Goal: Information Seeking & Learning: Find specific fact

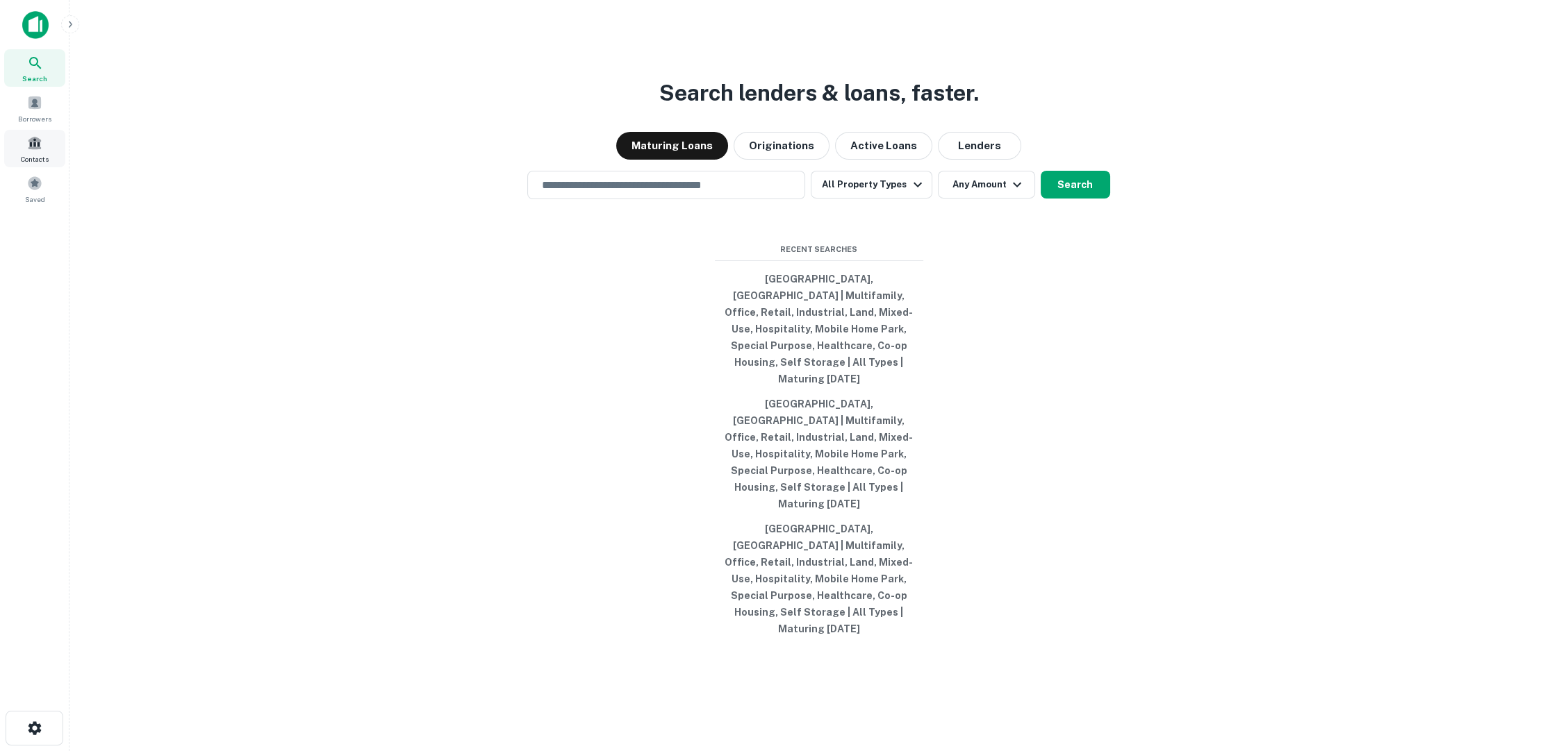
click at [42, 145] on div "Contacts" at bounding box center [35, 148] width 62 height 37
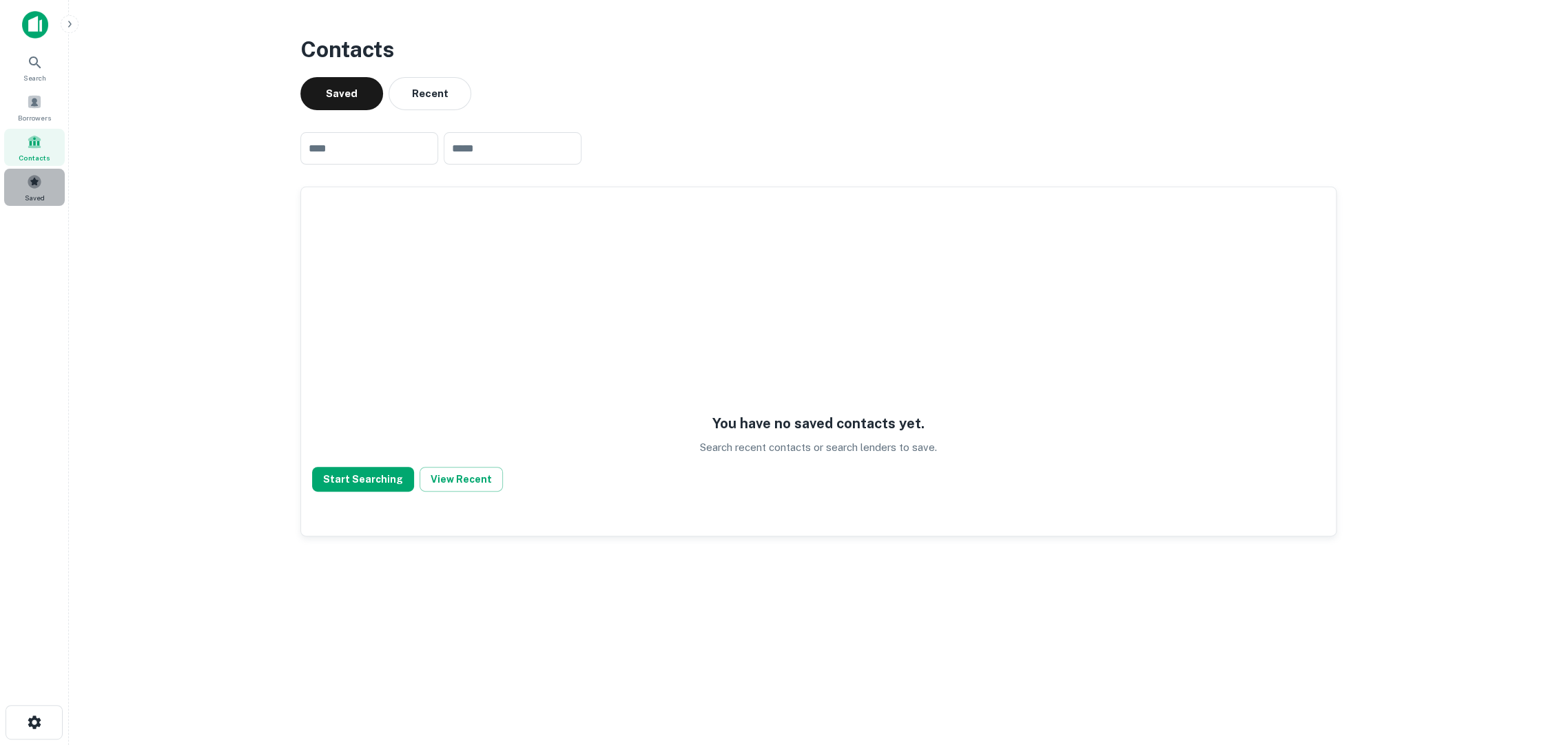
click at [21, 185] on div "Saved" at bounding box center [34, 186] width 61 height 37
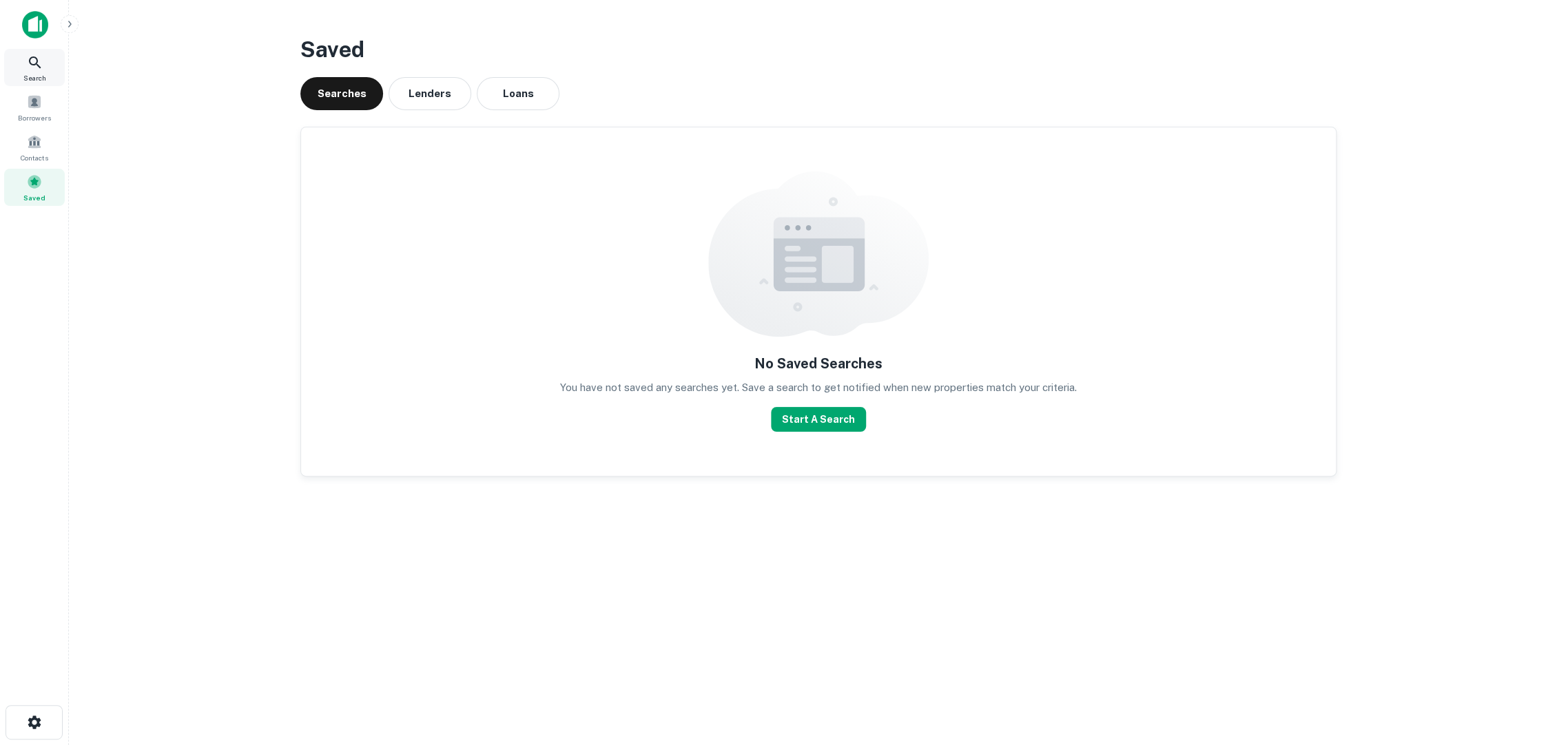
click at [33, 73] on span "Search" at bounding box center [34, 77] width 22 height 11
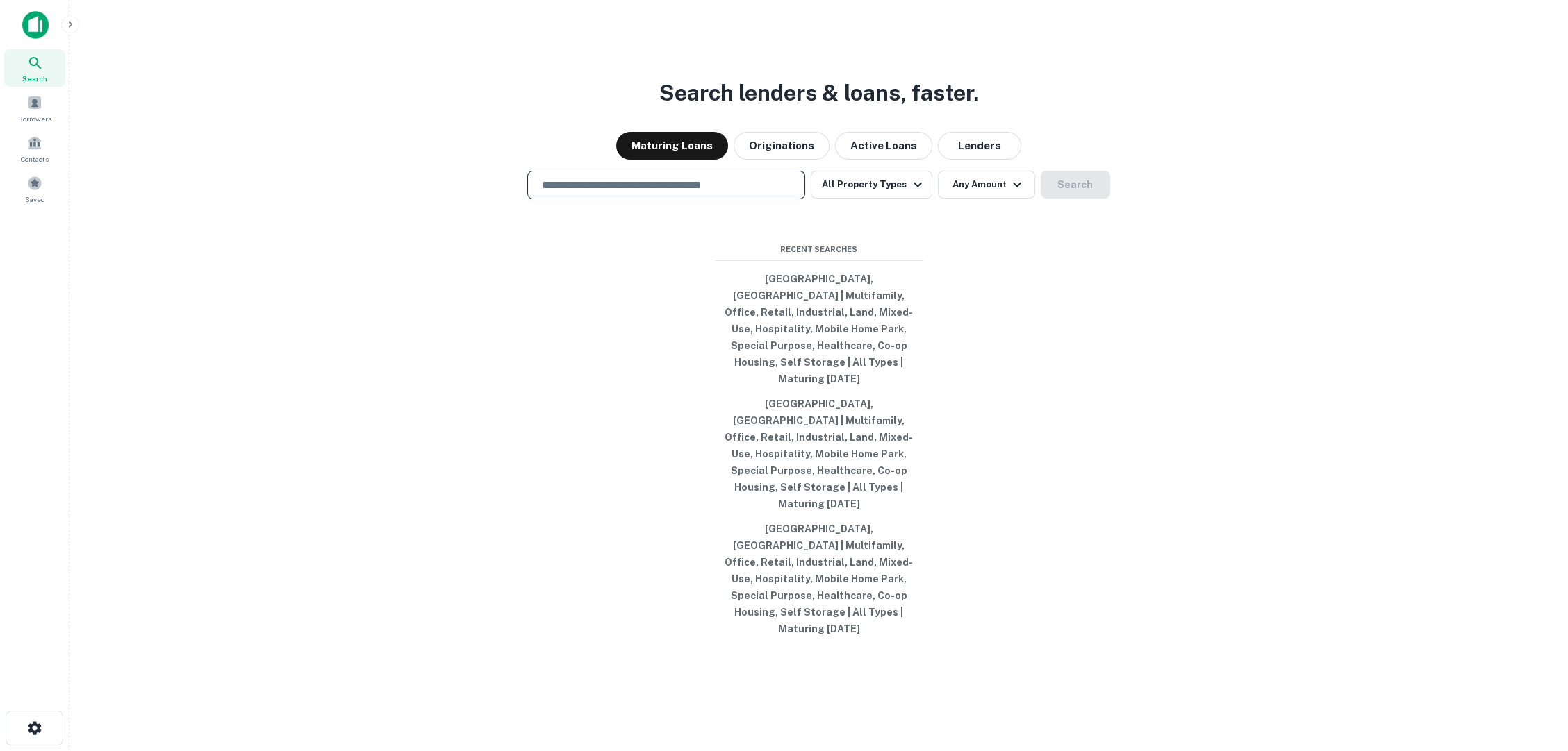
click at [708, 193] on input "text" at bounding box center [667, 185] width 265 height 16
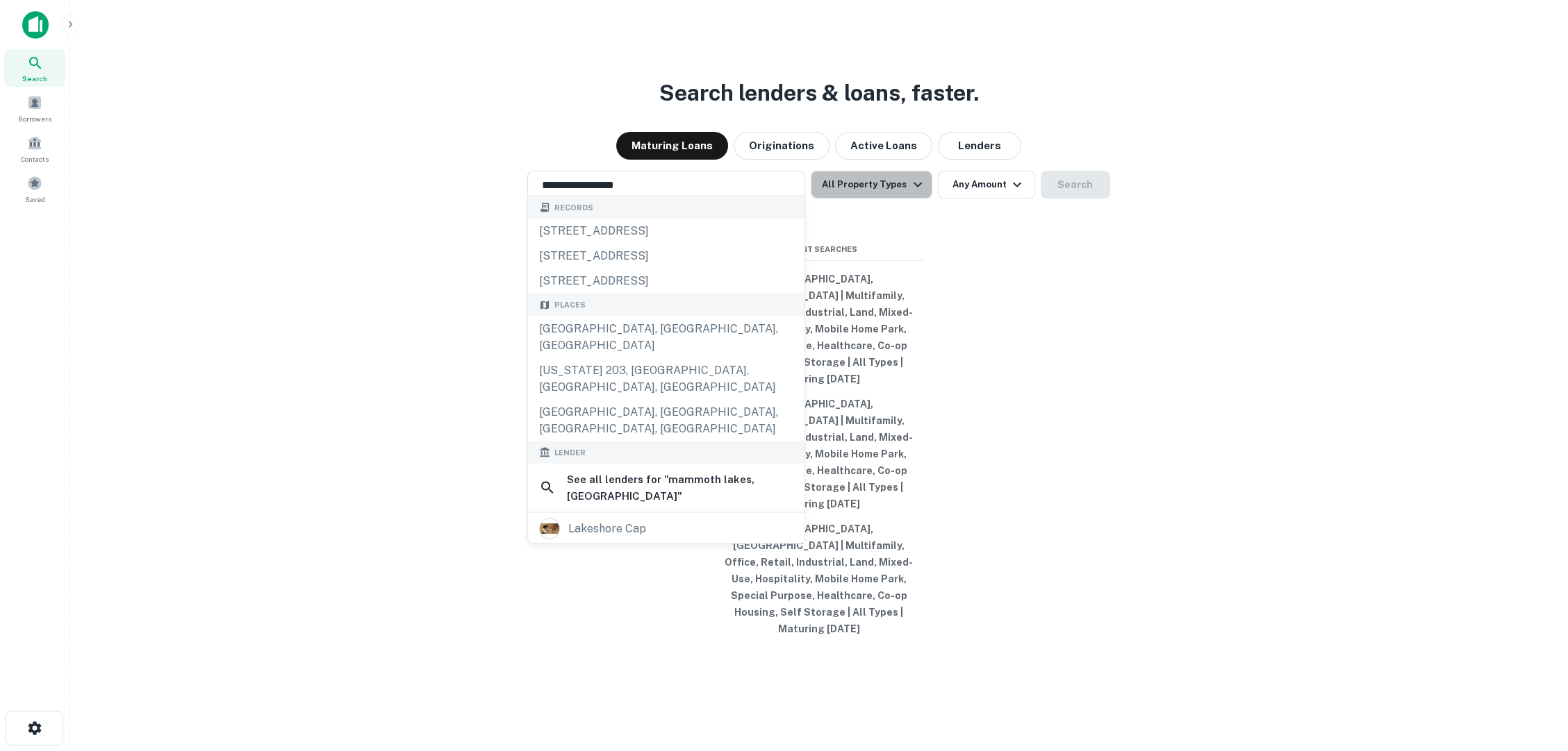
click at [917, 198] on button "All Property Types" at bounding box center [870, 185] width 120 height 28
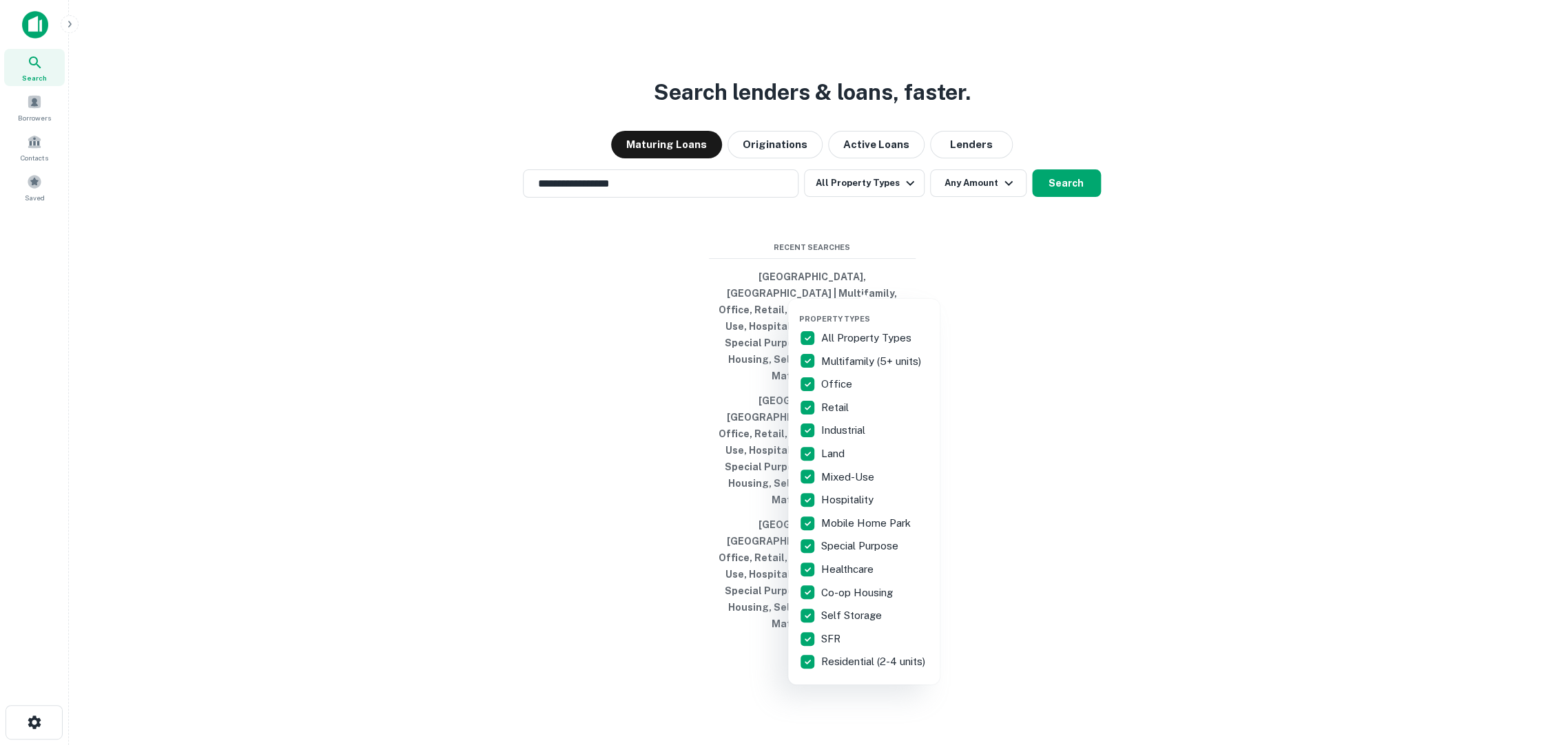
click at [873, 272] on div at bounding box center [784, 372] width 1568 height 745
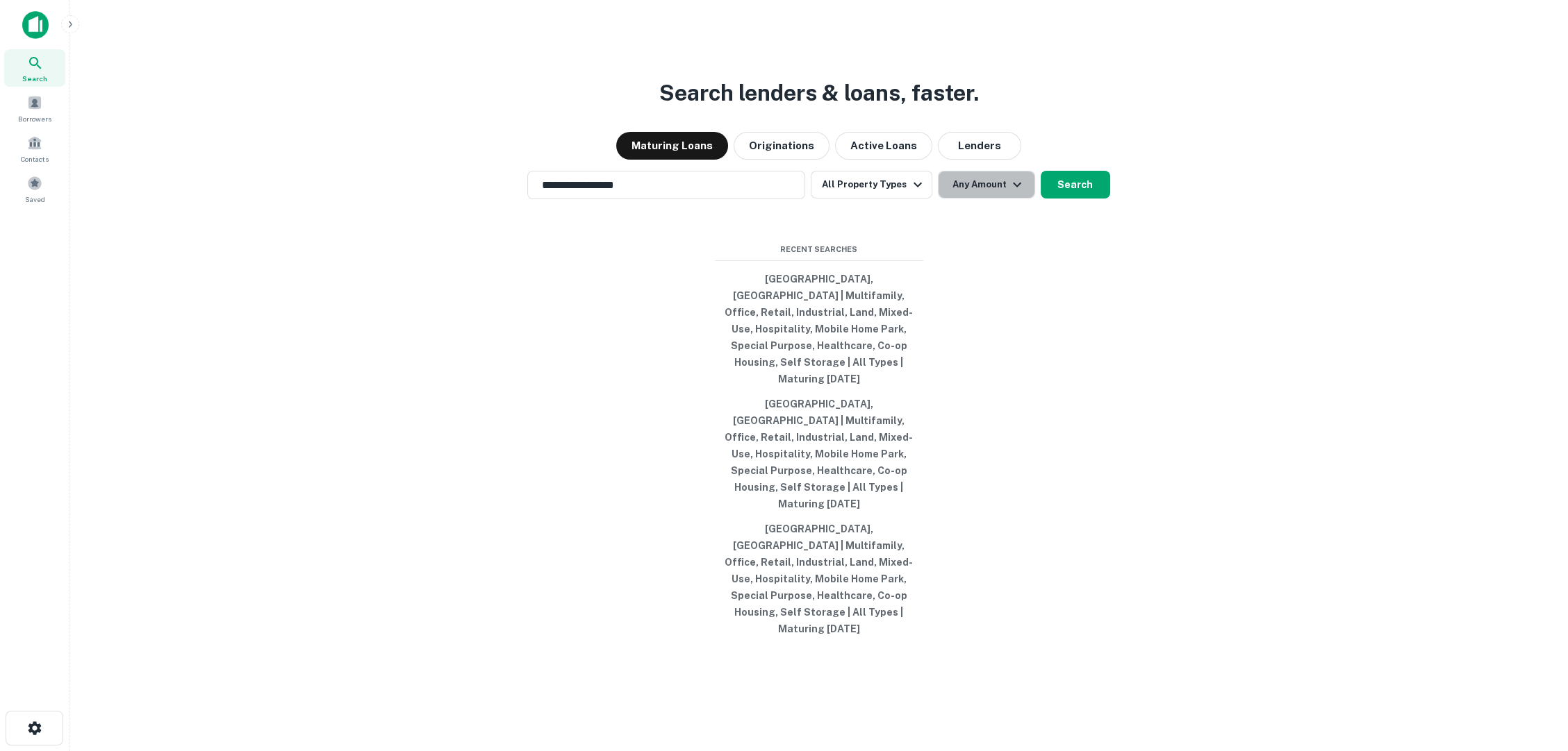
click at [976, 198] on button "Any Amount" at bounding box center [986, 185] width 97 height 28
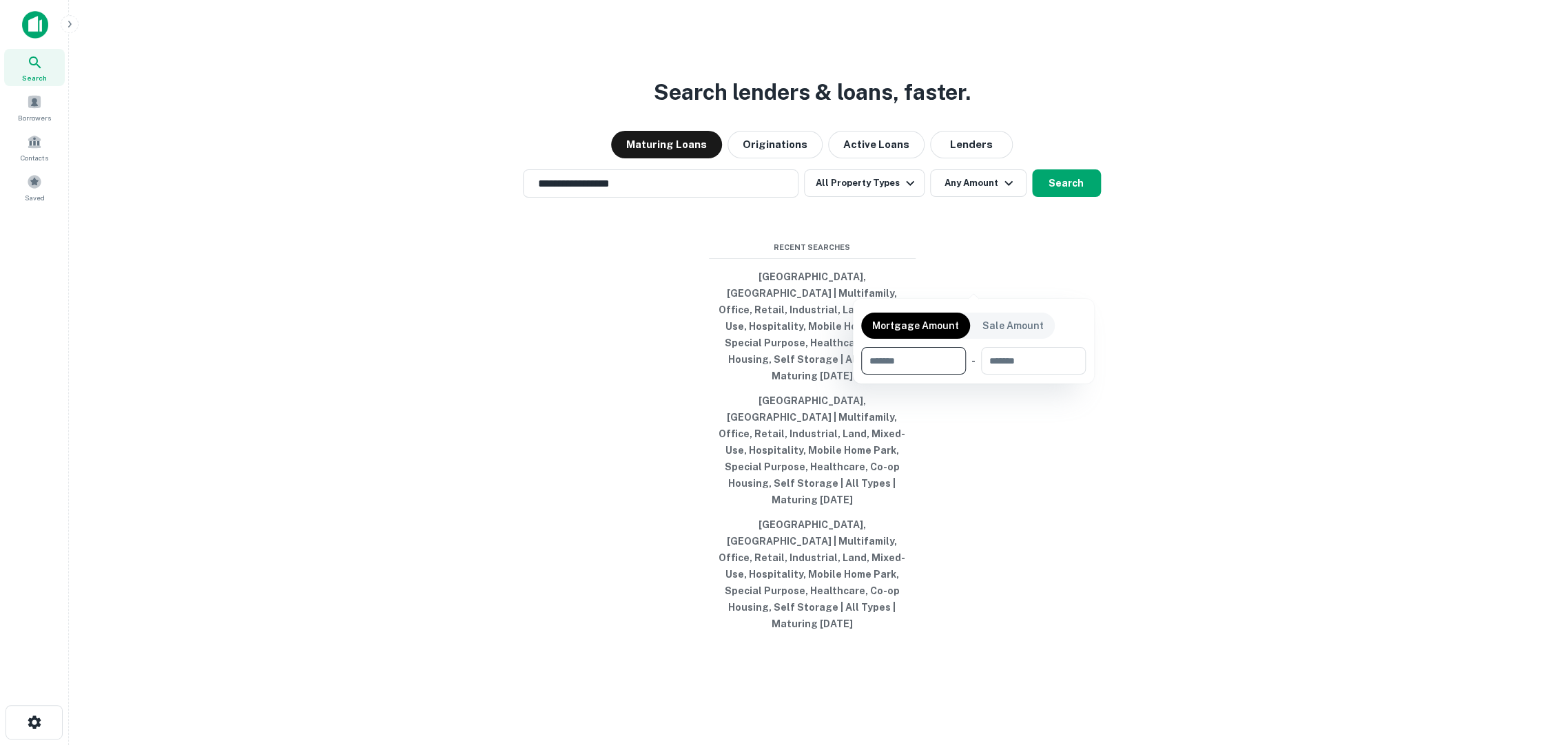
click at [969, 283] on div at bounding box center [784, 372] width 1568 height 745
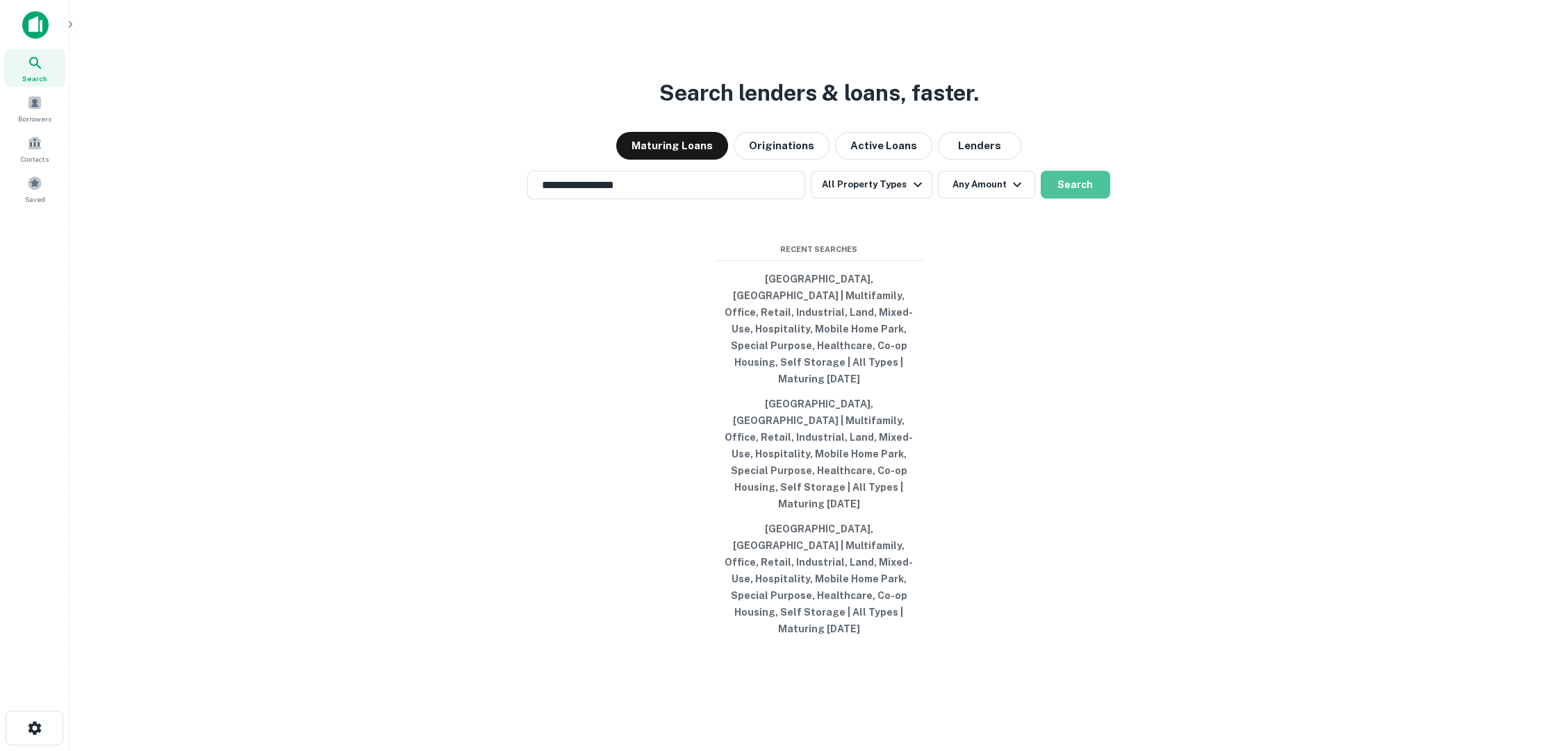
click at [1081, 198] on button "Search" at bounding box center [1076, 185] width 69 height 28
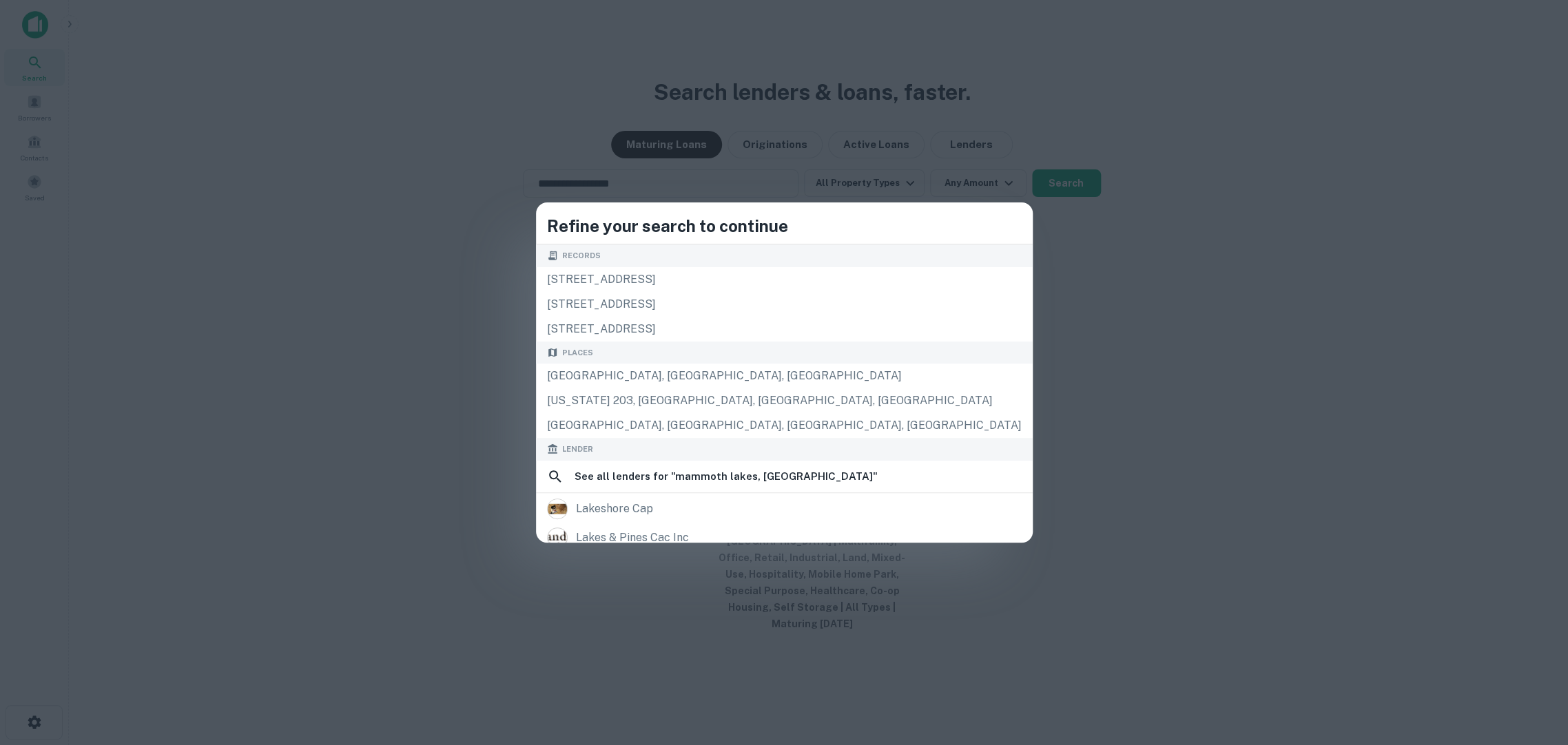
type input "**********"
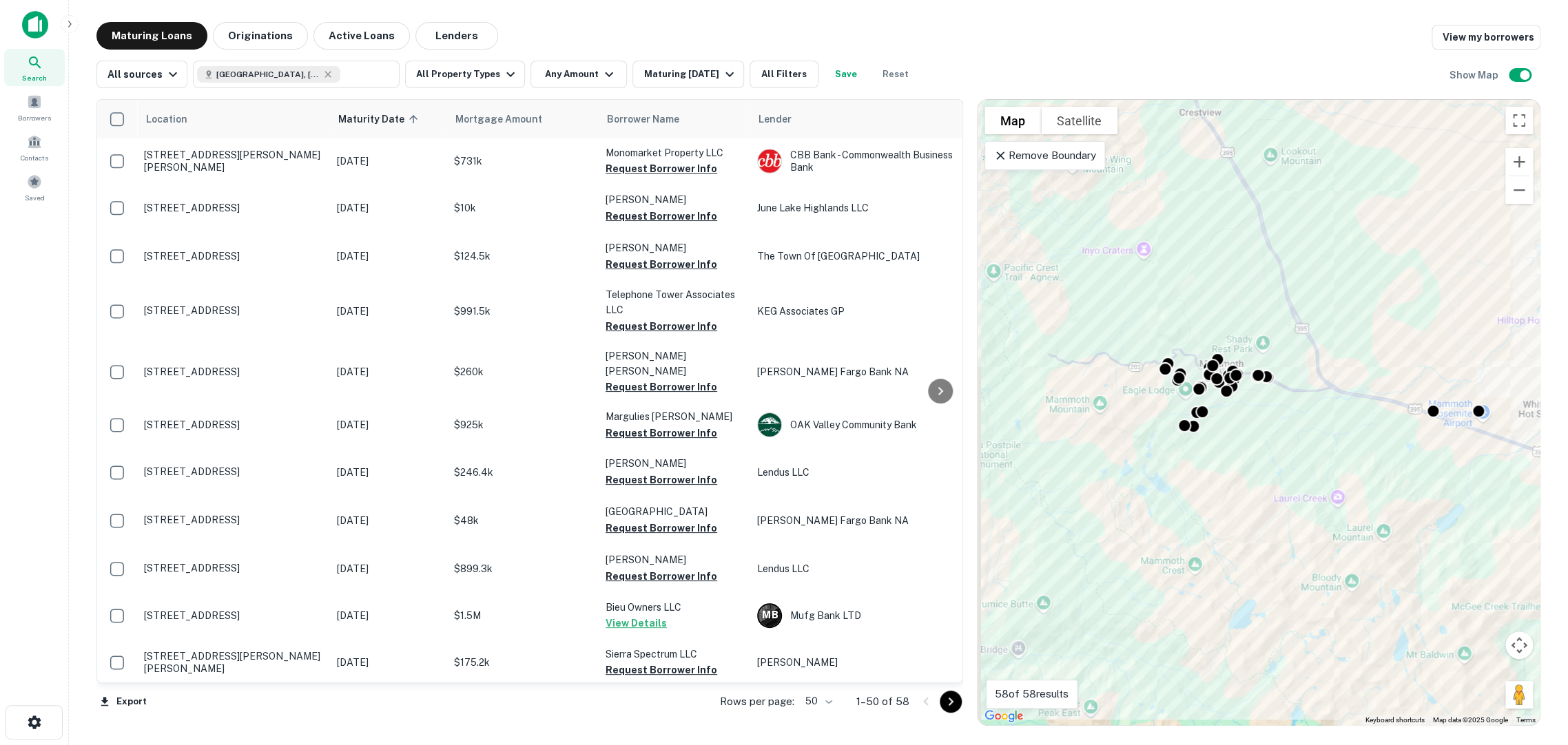
drag, startPoint x: 1142, startPoint y: 324, endPoint x: 1194, endPoint y: 364, distance: 65.6
click at [1194, 364] on div "To activate drag with keyboard, press Alt + Enter. Once in keyboard drag state,…" at bounding box center [1259, 412] width 562 height 626
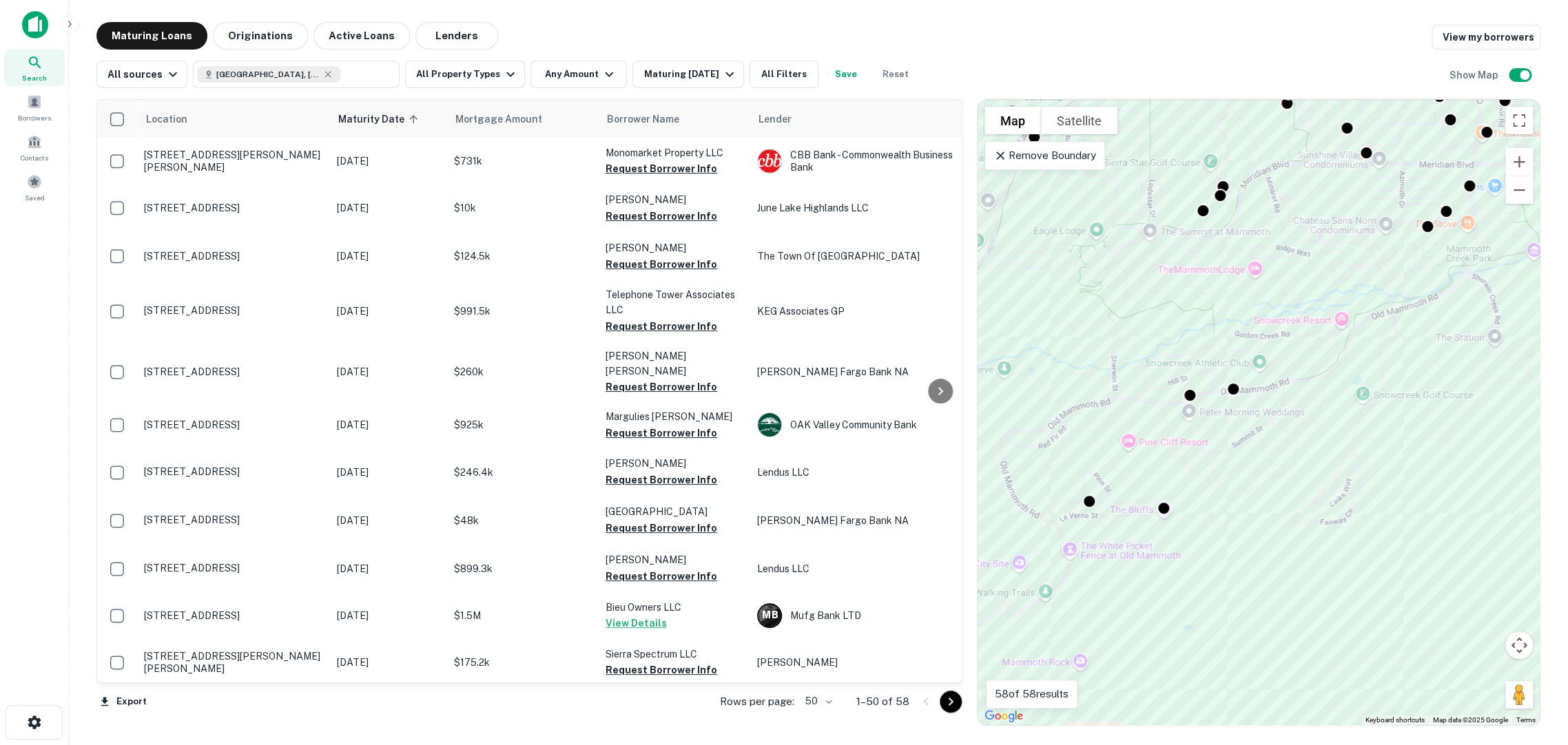
click at [485, 82] on button "All Property Types" at bounding box center [464, 75] width 119 height 27
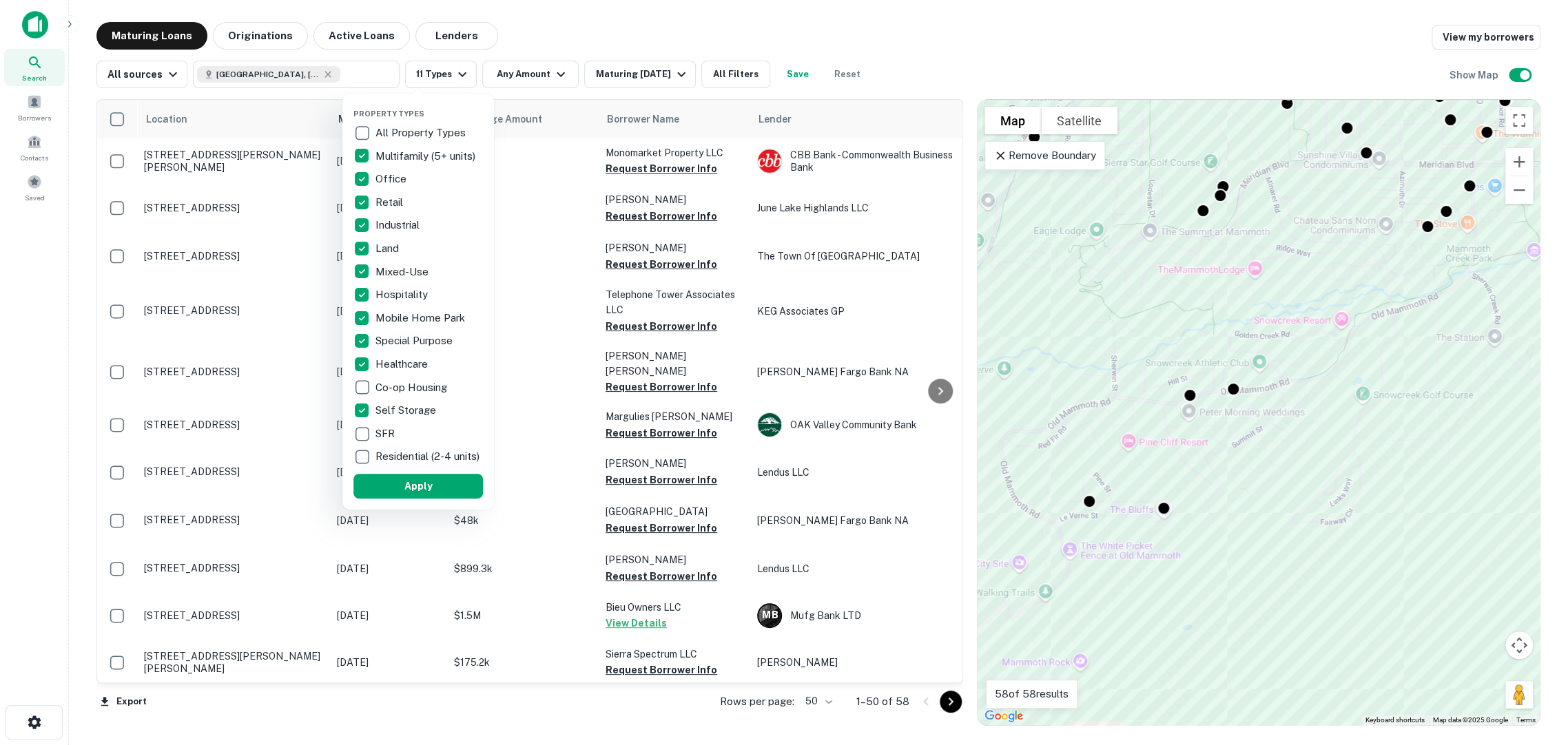
click at [395, 480] on button "Apply" at bounding box center [418, 485] width 130 height 25
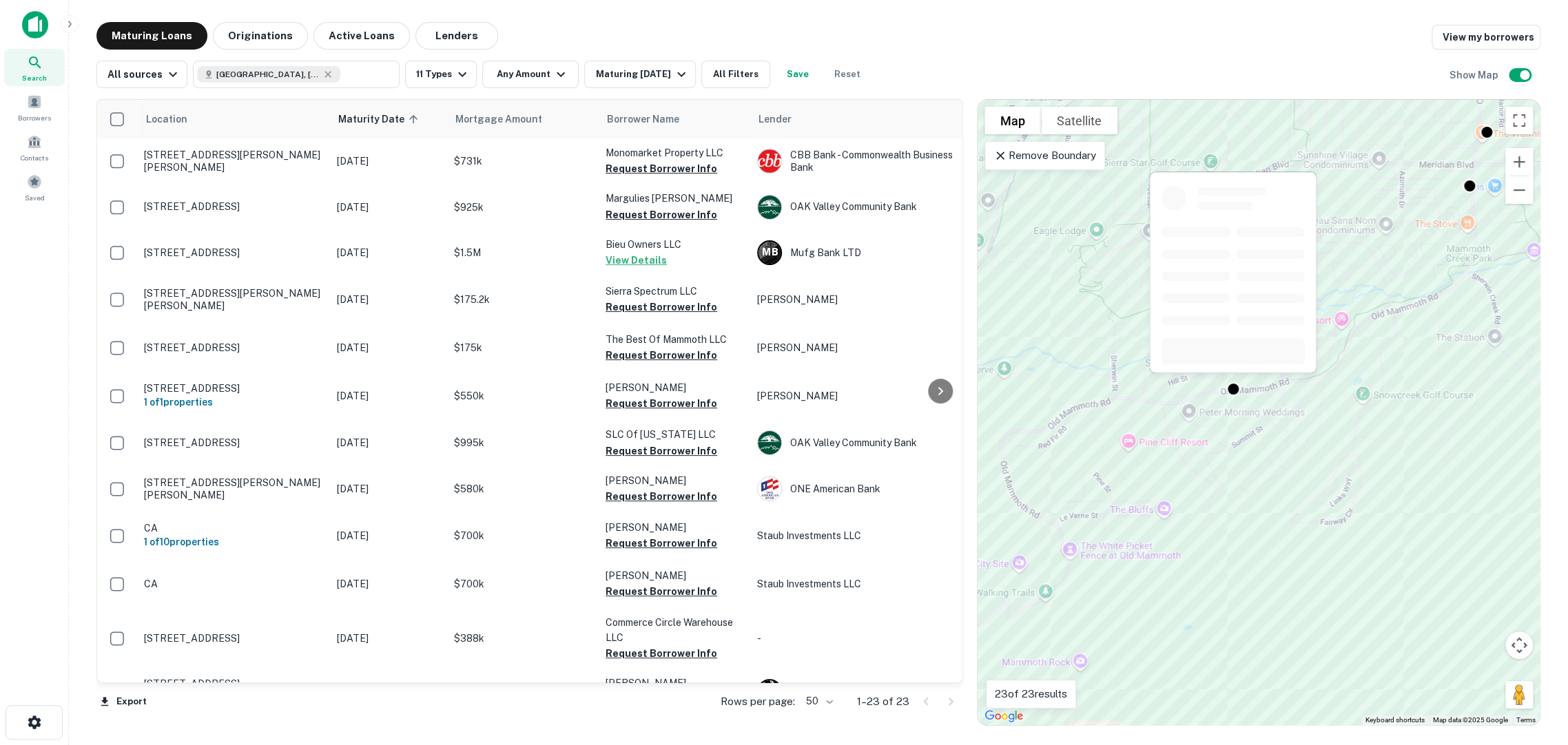
click at [1230, 390] on div at bounding box center [1234, 389] width 14 height 14
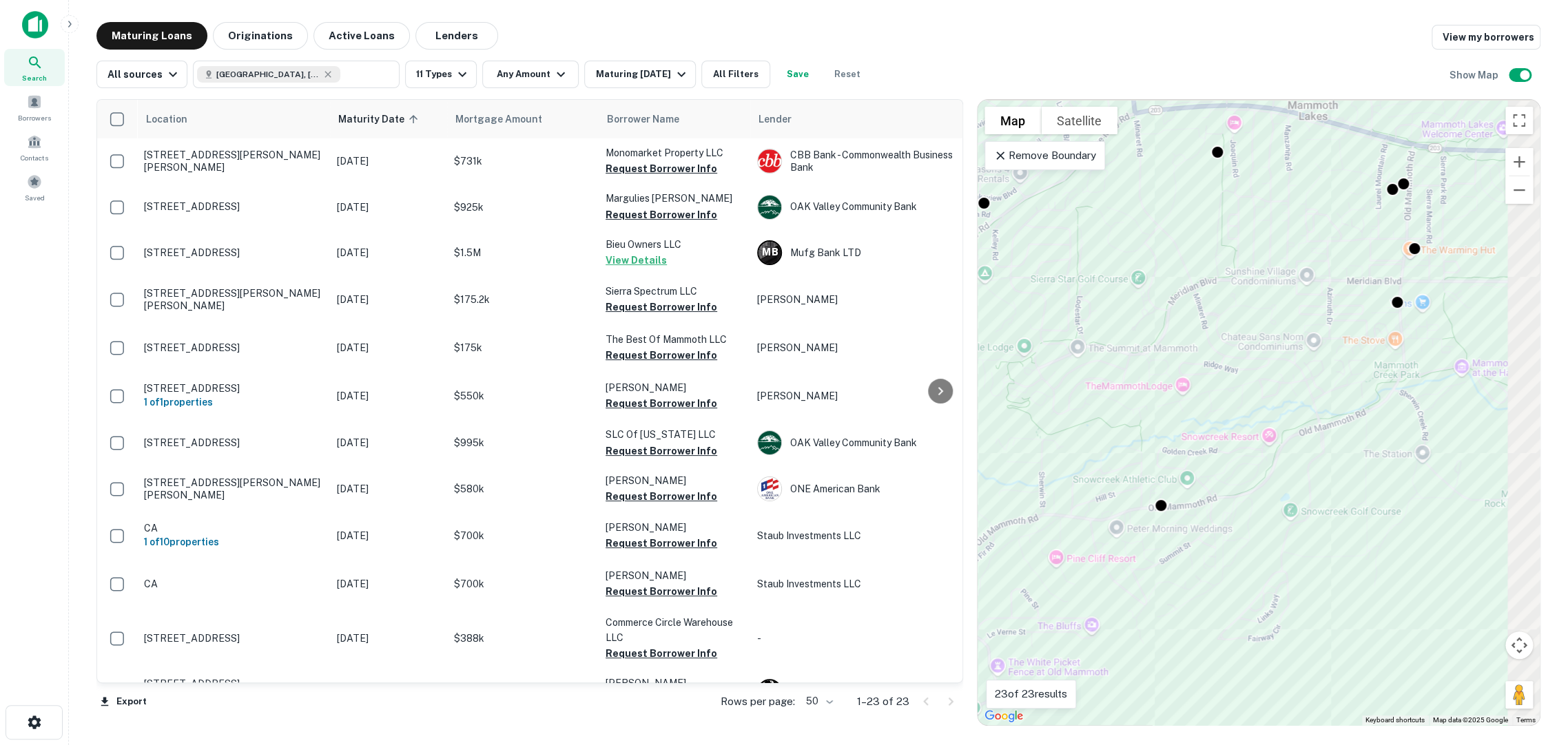
drag, startPoint x: 1245, startPoint y: 211, endPoint x: 1164, endPoint y: 349, distance: 160.0
click at [1164, 348] on div "To activate drag with keyboard, press Alt + Enter. Once in keyboard drag state,…" at bounding box center [1259, 412] width 562 height 626
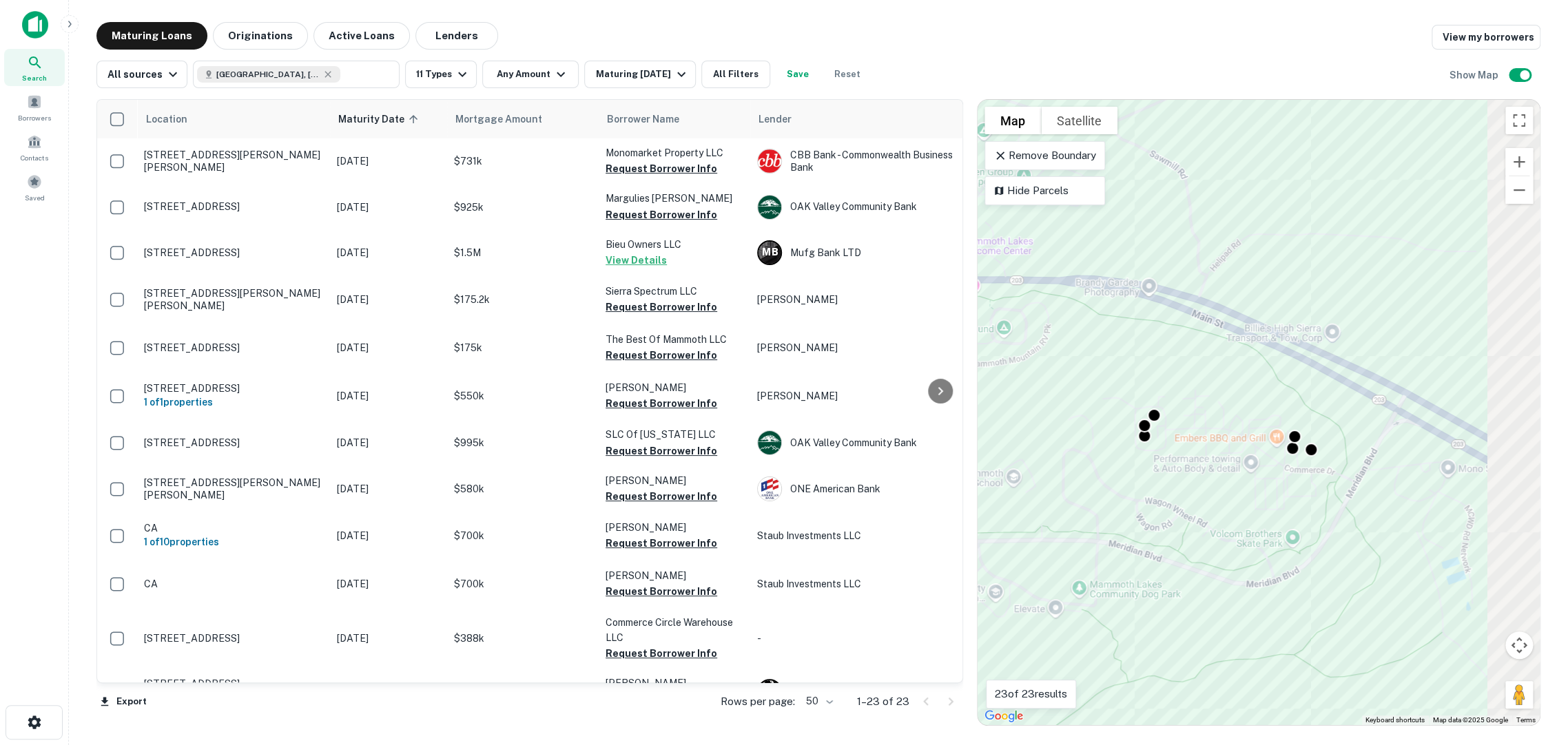
drag, startPoint x: 1348, startPoint y: 473, endPoint x: 1133, endPoint y: 467, distance: 215.1
click at [1133, 467] on div "To activate drag with keyboard, press Alt + Enter. Once in keyboard drag state,…" at bounding box center [1259, 412] width 562 height 626
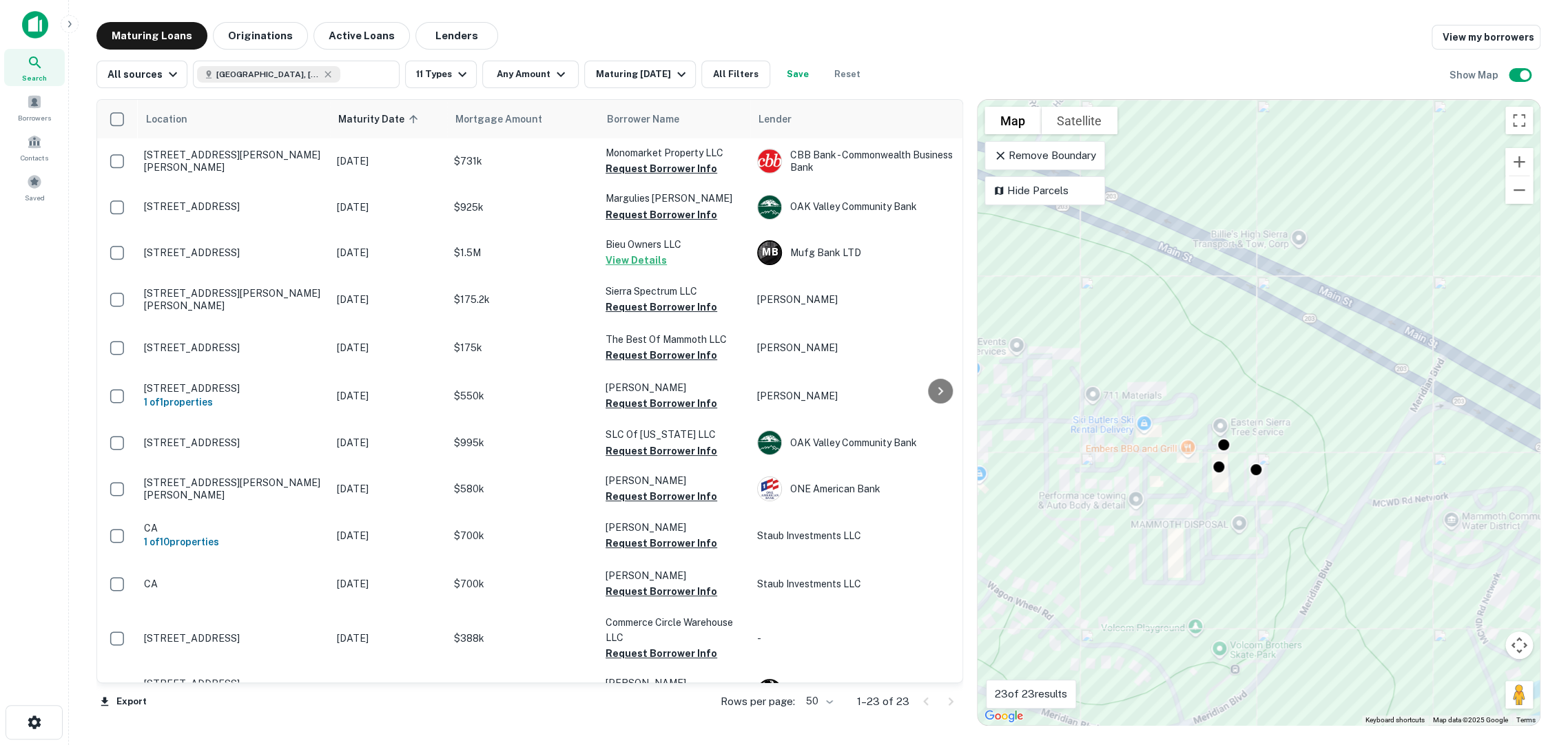
drag, startPoint x: 1326, startPoint y: 487, endPoint x: 1256, endPoint y: 494, distance: 70.3
click at [1256, 494] on div "To activate drag with keyboard, press Alt + Enter. Once in keyboard drag state,…" at bounding box center [1259, 412] width 562 height 626
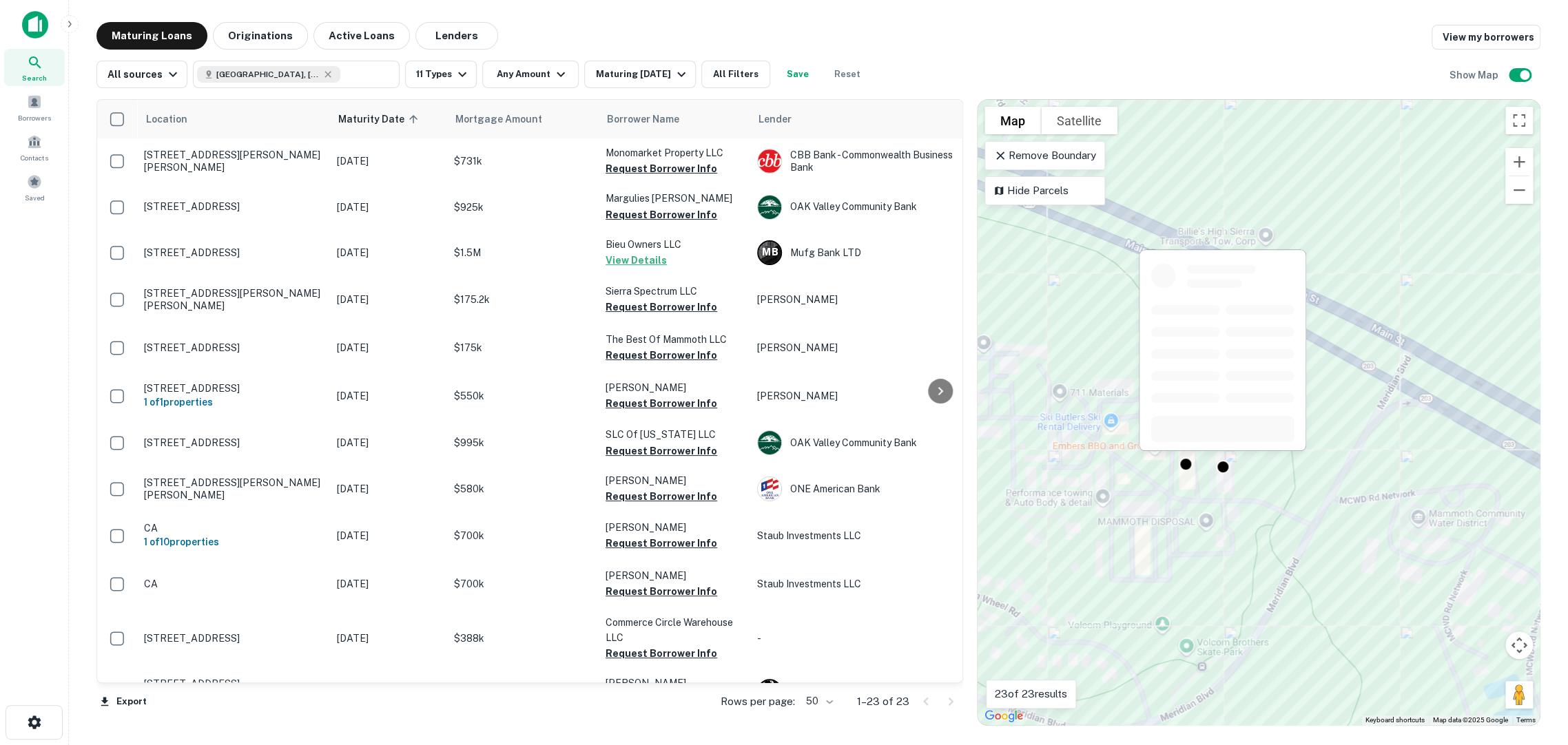
click at [1220, 461] on div at bounding box center [1223, 467] width 14 height 14
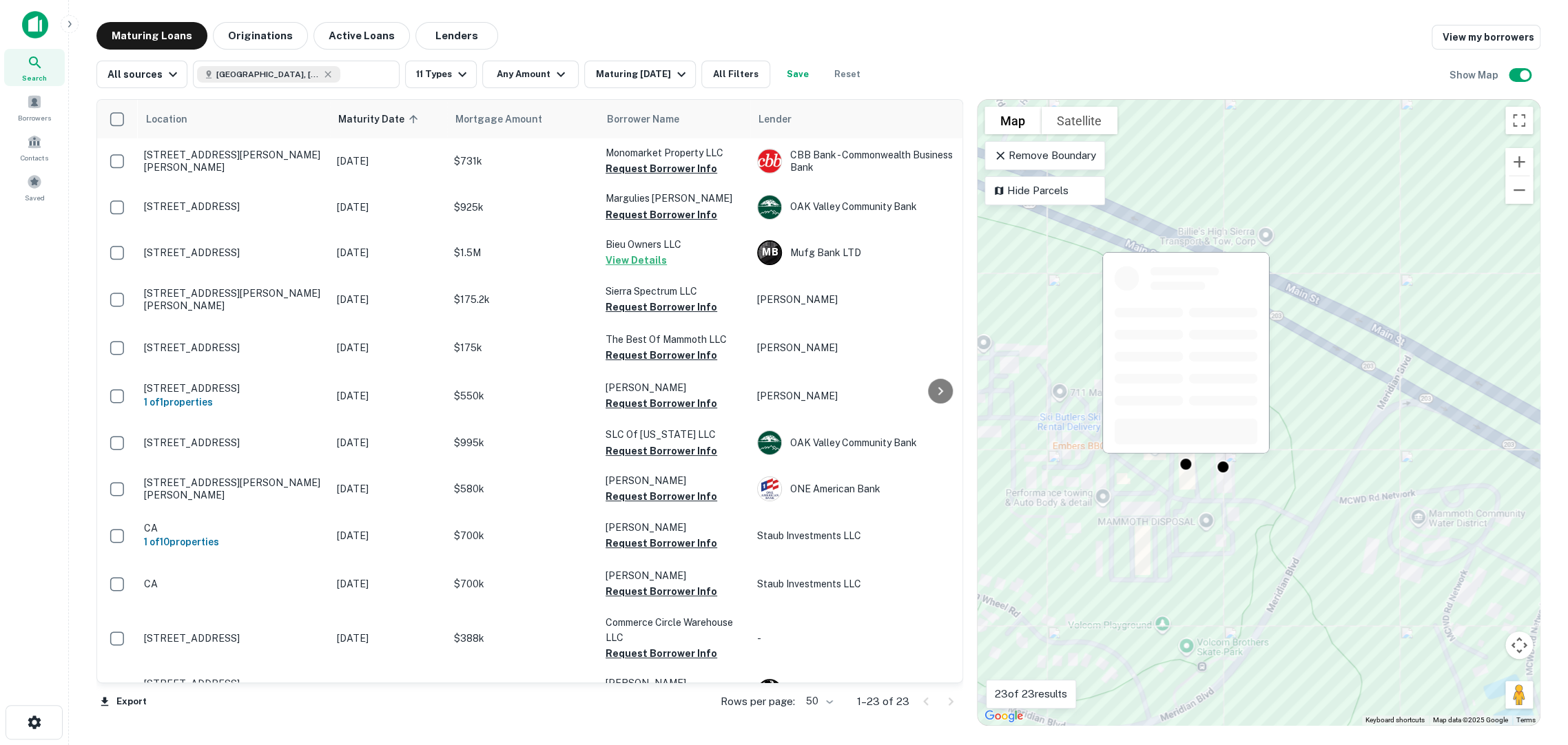
click at [1189, 469] on div at bounding box center [1185, 464] width 14 height 14
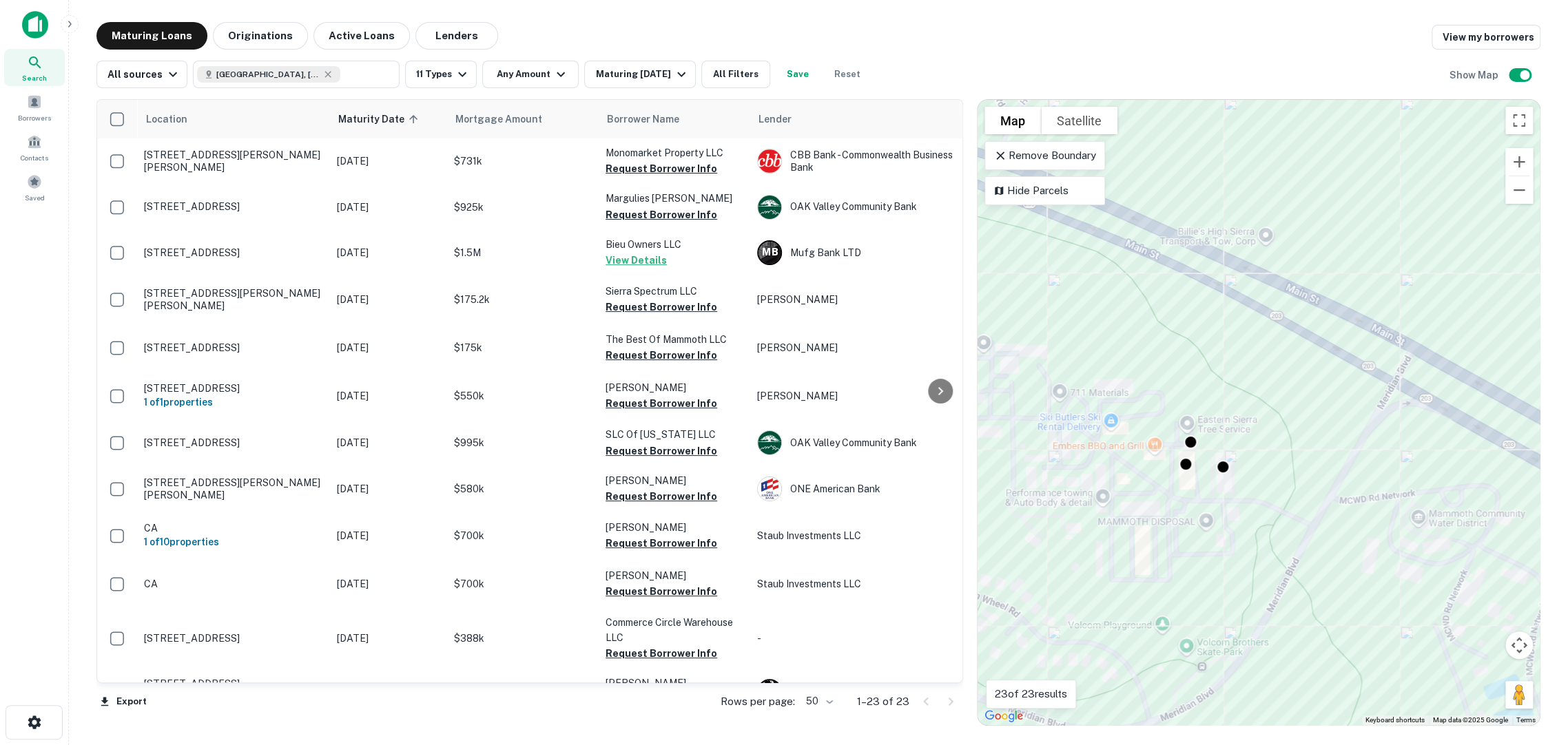
click at [1316, 223] on div "To navigate, press the arrow keys. To activate drag with keyboard, press Alt + …" at bounding box center [1259, 412] width 562 height 626
click at [1191, 436] on div at bounding box center [1191, 443] width 14 height 14
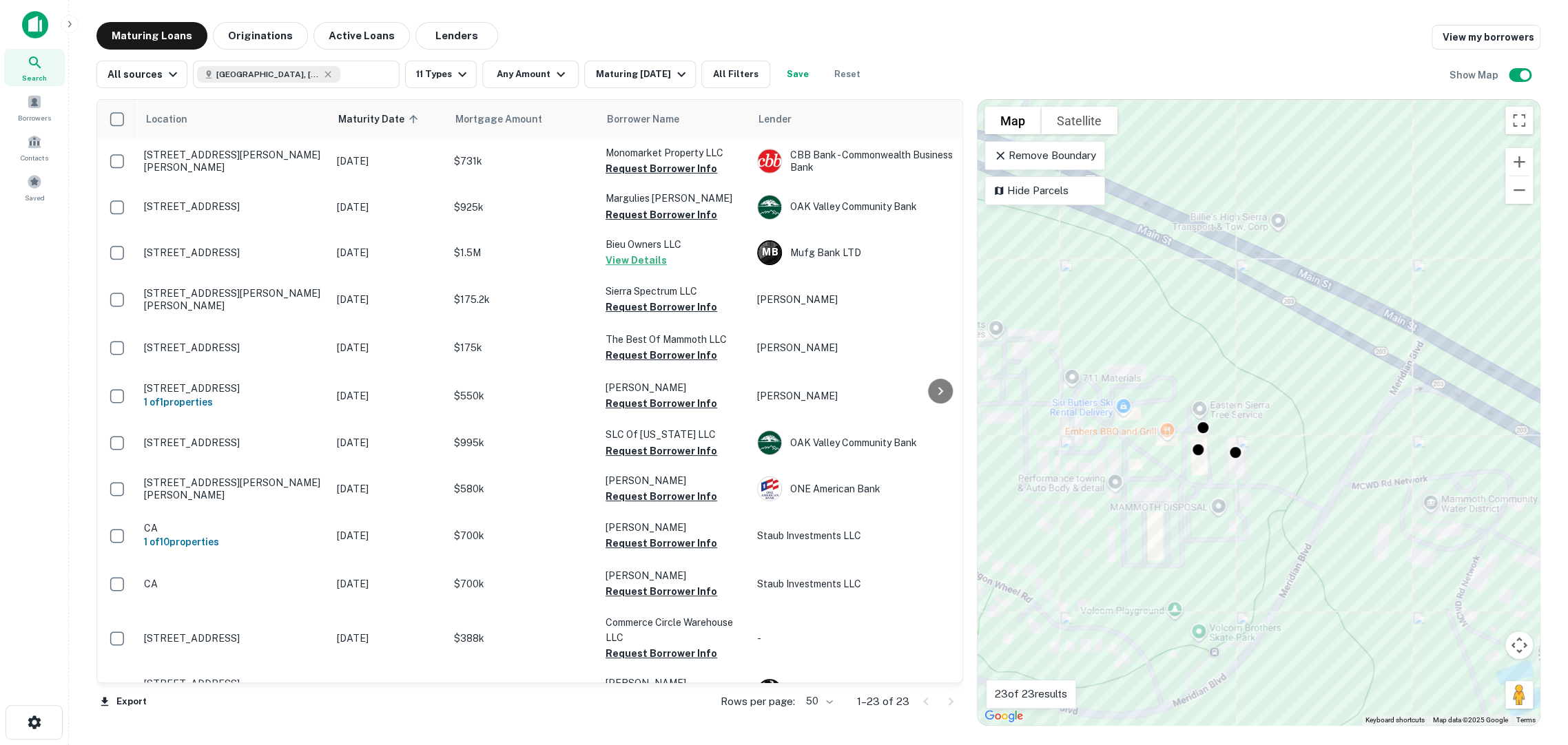
drag, startPoint x: 1129, startPoint y: 535, endPoint x: 1247, endPoint y: 445, distance: 148.4
click at [1216, 446] on div "To activate drag with keyboard, press Alt + Enter. Once in keyboard drag state,…" at bounding box center [1259, 412] width 562 height 626
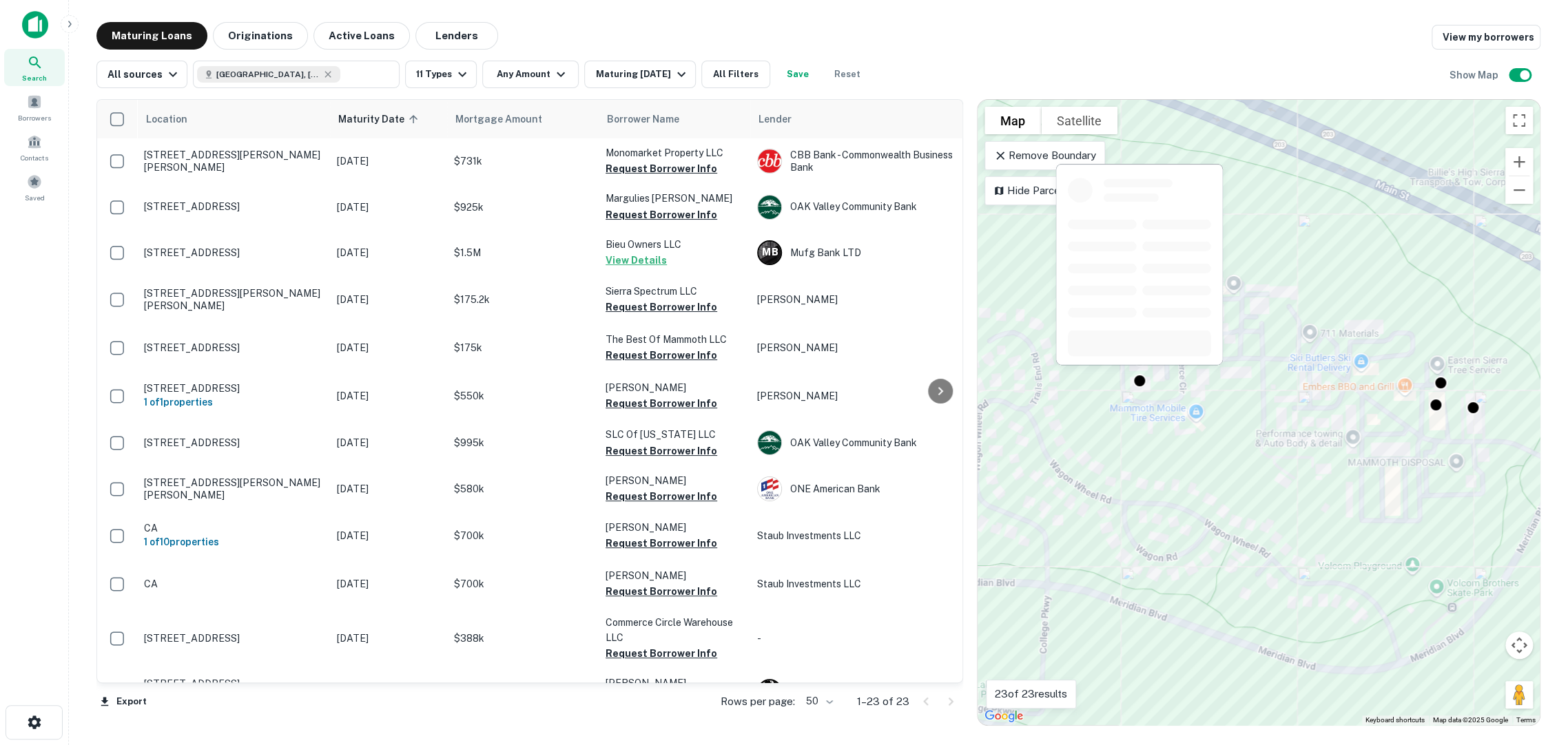
click at [1140, 376] on div at bounding box center [1140, 381] width 14 height 14
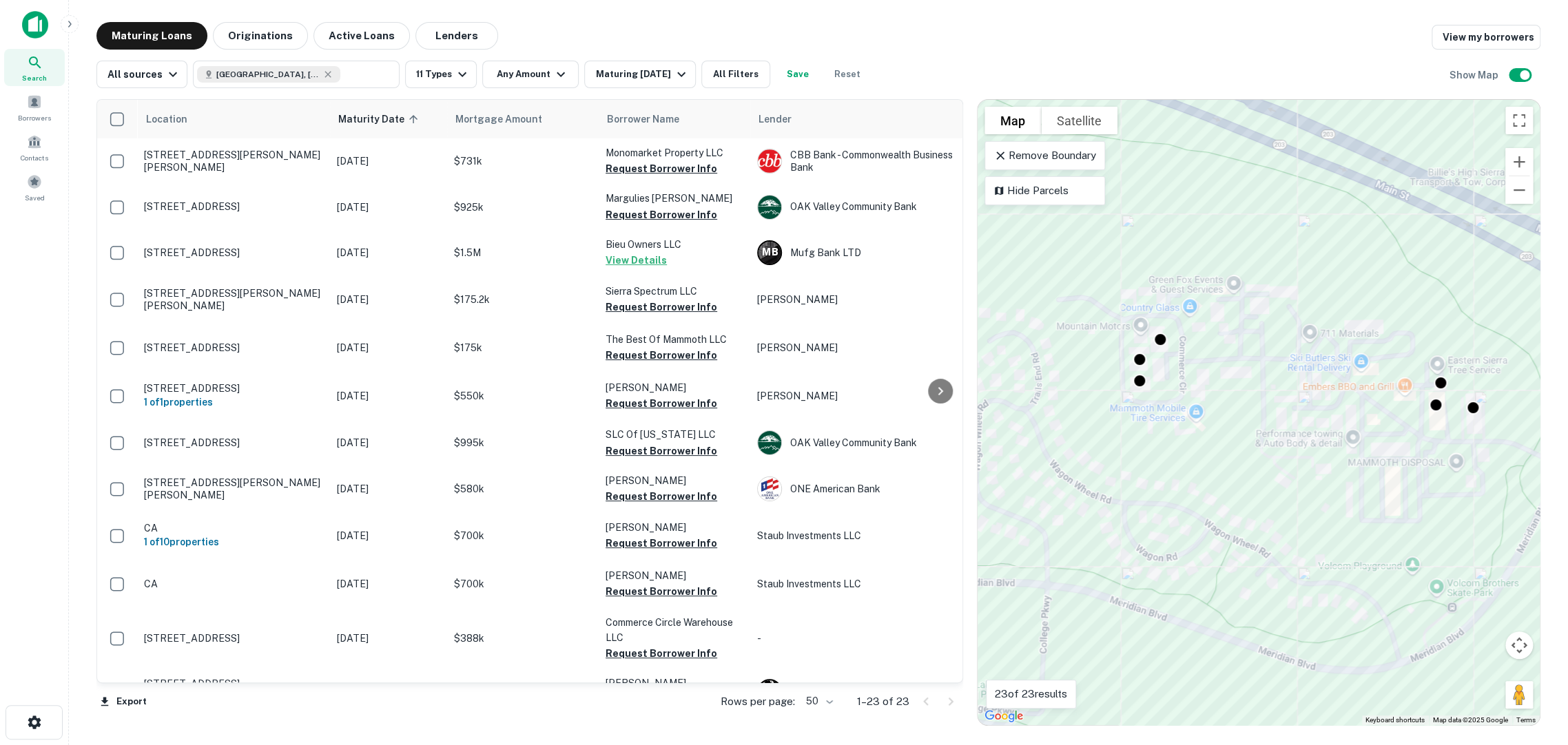
click at [1136, 352] on body "Search Borrowers Contacts Saved Maturing Loans Originations Active Loans Lender…" at bounding box center [784, 372] width 1568 height 745
click at [1160, 332] on body "Search Borrowers Contacts Saved Maturing Loans Originations Active Loans Lender…" at bounding box center [784, 372] width 1568 height 745
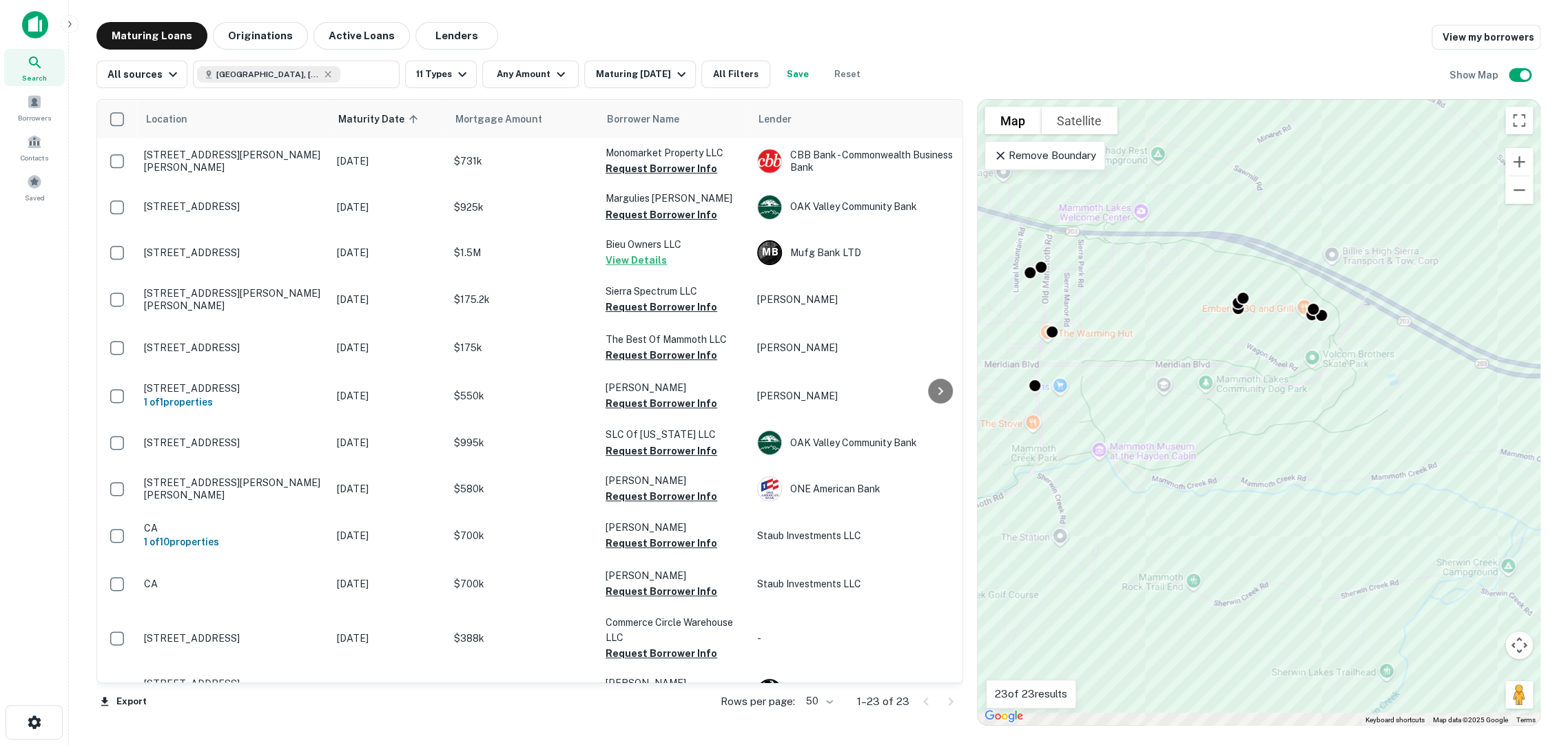
drag, startPoint x: 1154, startPoint y: 530, endPoint x: 1246, endPoint y: 366, distance: 188.0
click at [1246, 366] on div "To activate drag with keyboard, press Alt + Enter. Once in keyboard drag state,…" at bounding box center [1259, 412] width 562 height 626
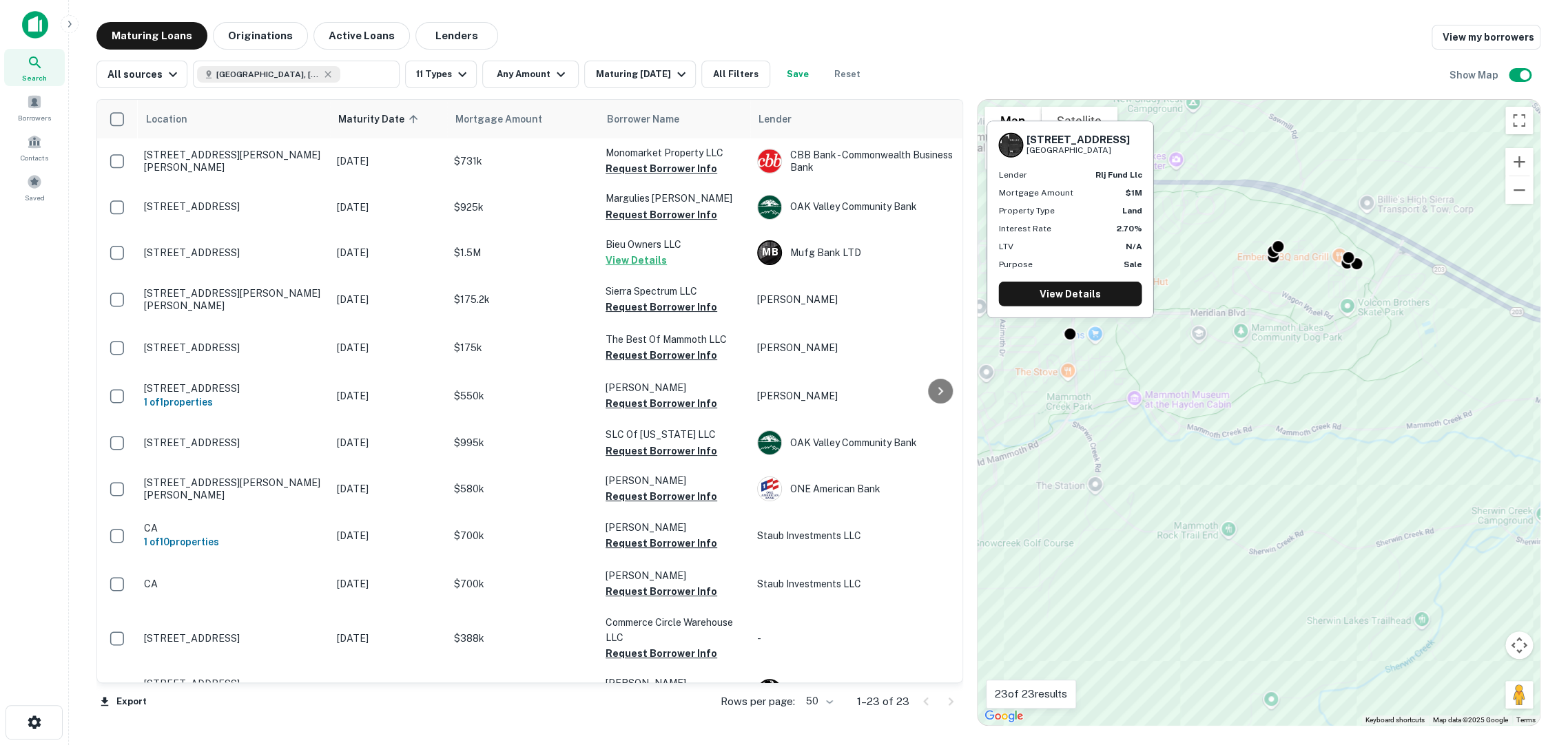
click at [1067, 332] on div at bounding box center [1070, 334] width 14 height 14
click at [1072, 300] on link "View Details" at bounding box center [1069, 294] width 144 height 25
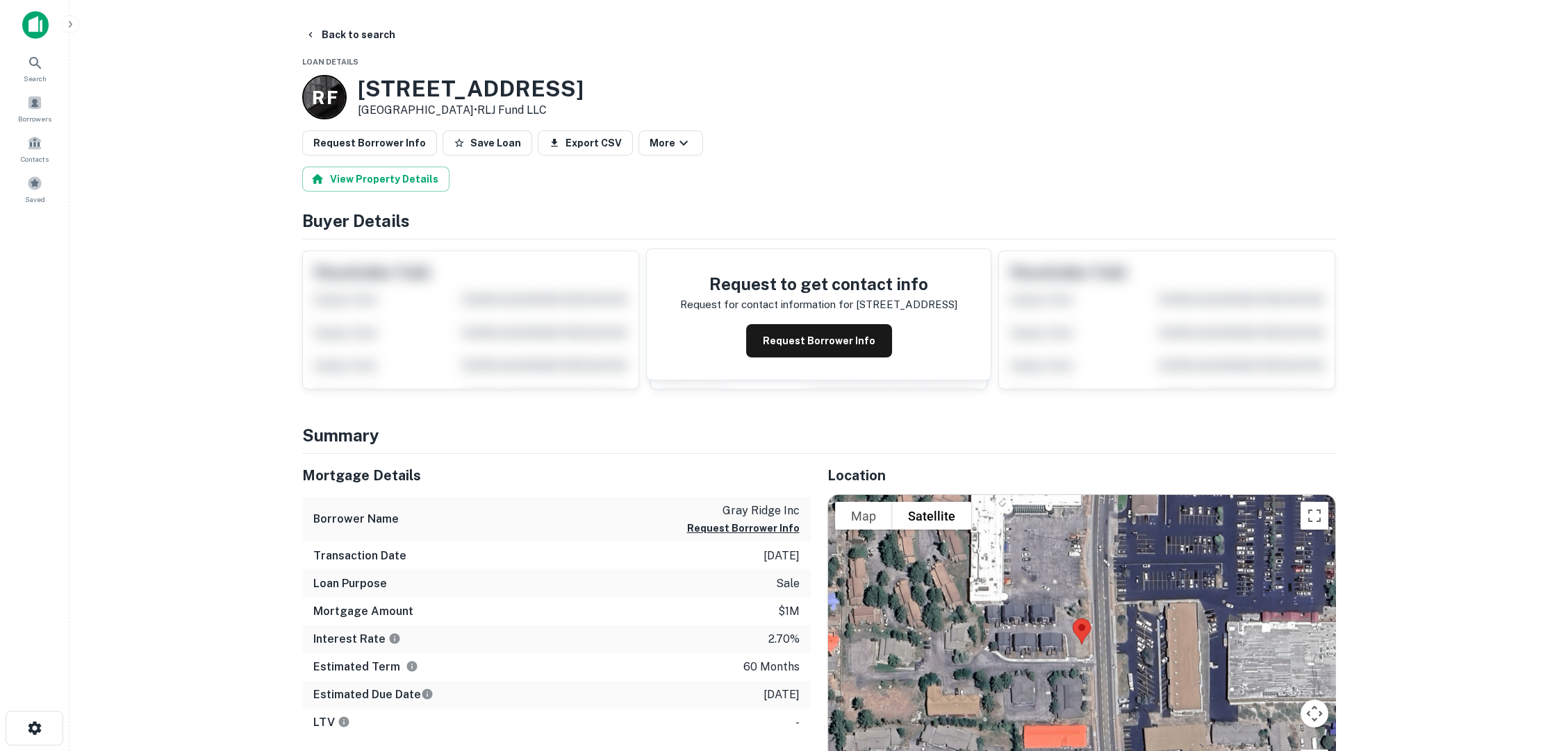
click at [823, 324] on button "Request Borrower Info" at bounding box center [819, 340] width 146 height 33
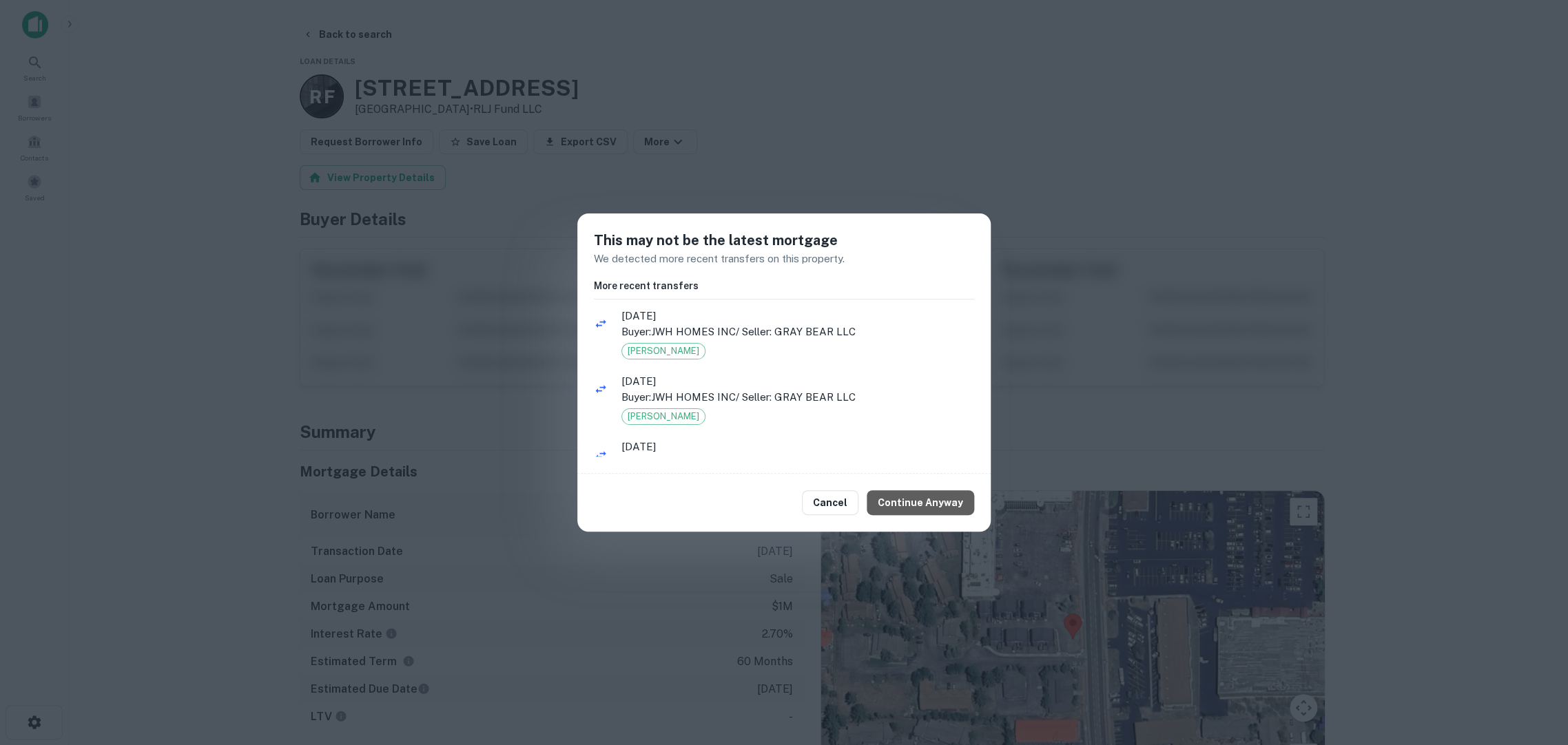
click at [949, 496] on button "Continue Anyway" at bounding box center [920, 503] width 107 height 25
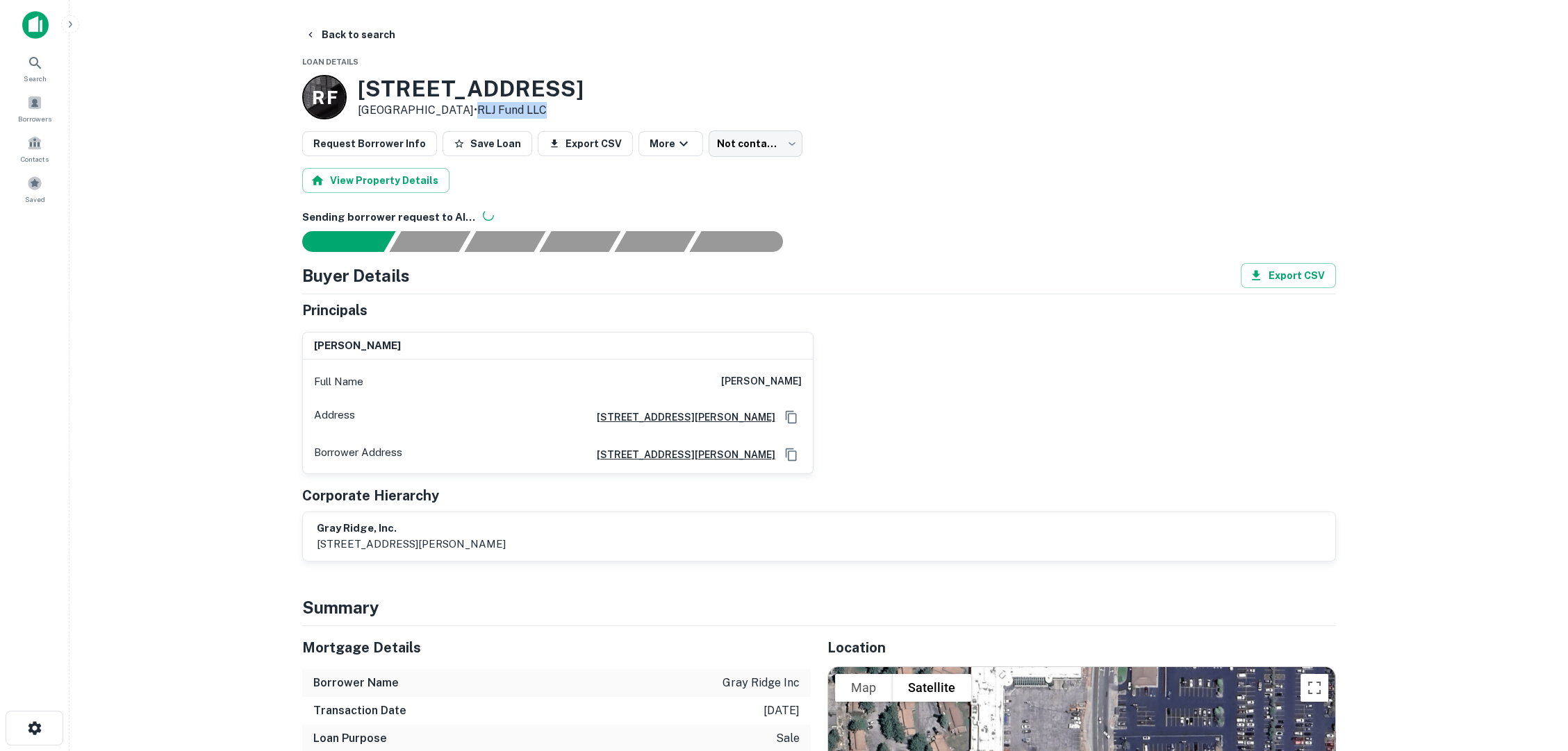
drag, startPoint x: 524, startPoint y: 103, endPoint x: 471, endPoint y: 107, distance: 53.2
click at [471, 107] on div "540 Old Mammoth Rd Mammoth Lakes, CA93546 • RLJ Fund LLC" at bounding box center [471, 97] width 225 height 44
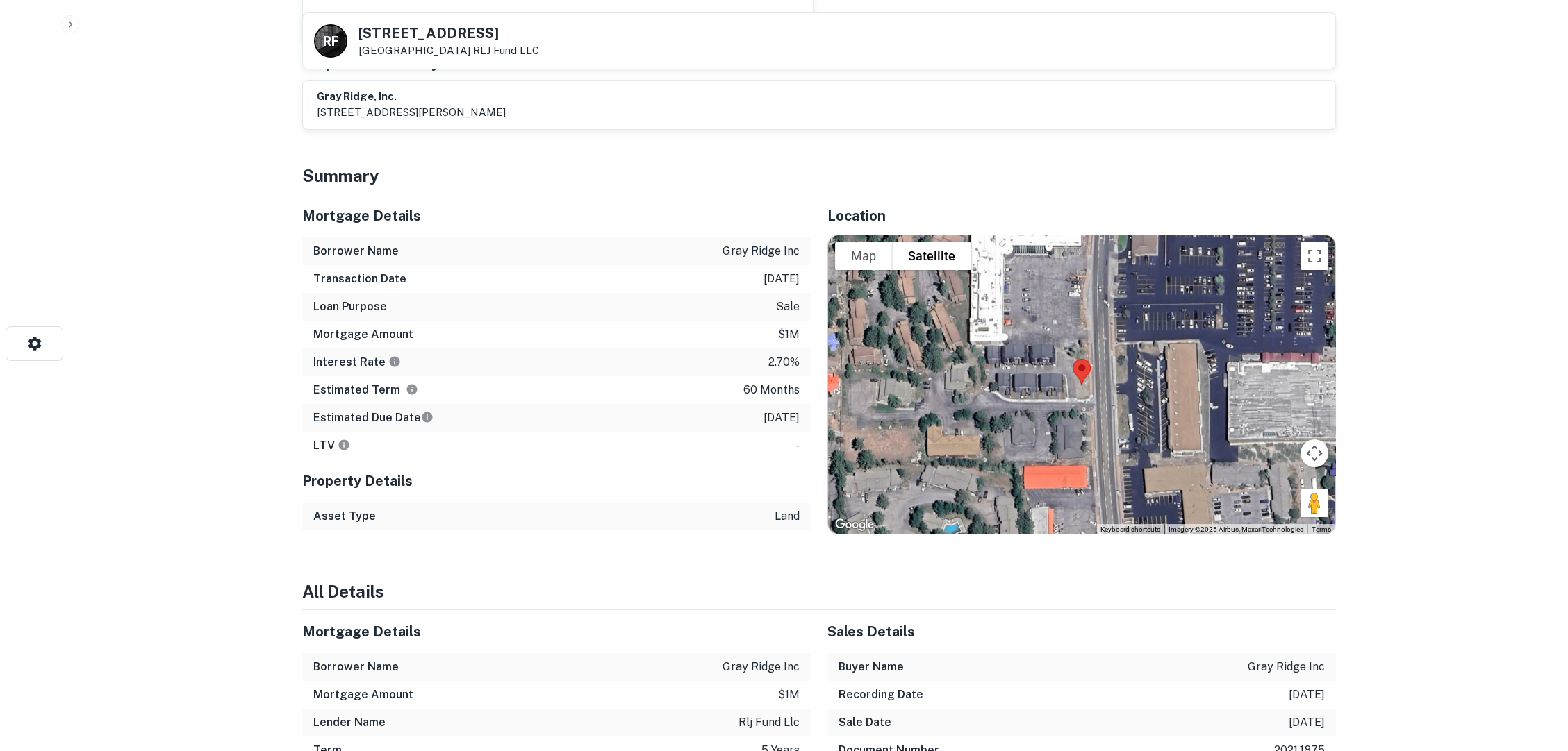
scroll to position [385, 0]
click at [744, 243] on p "gray ridge inc" at bounding box center [761, 250] width 77 height 16
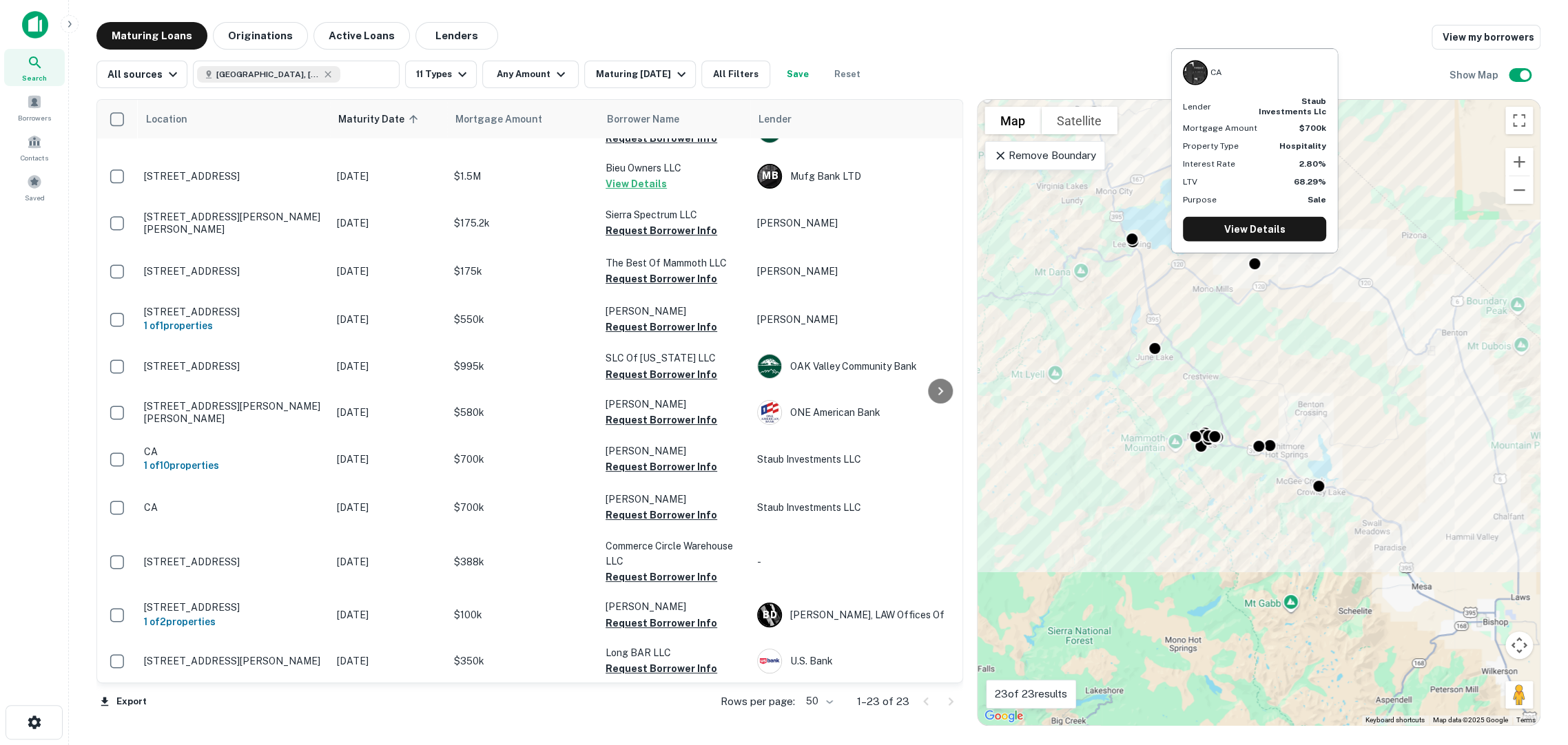
click at [1253, 262] on div at bounding box center [1254, 264] width 14 height 14
click at [1246, 227] on link "View Details" at bounding box center [1254, 229] width 144 height 25
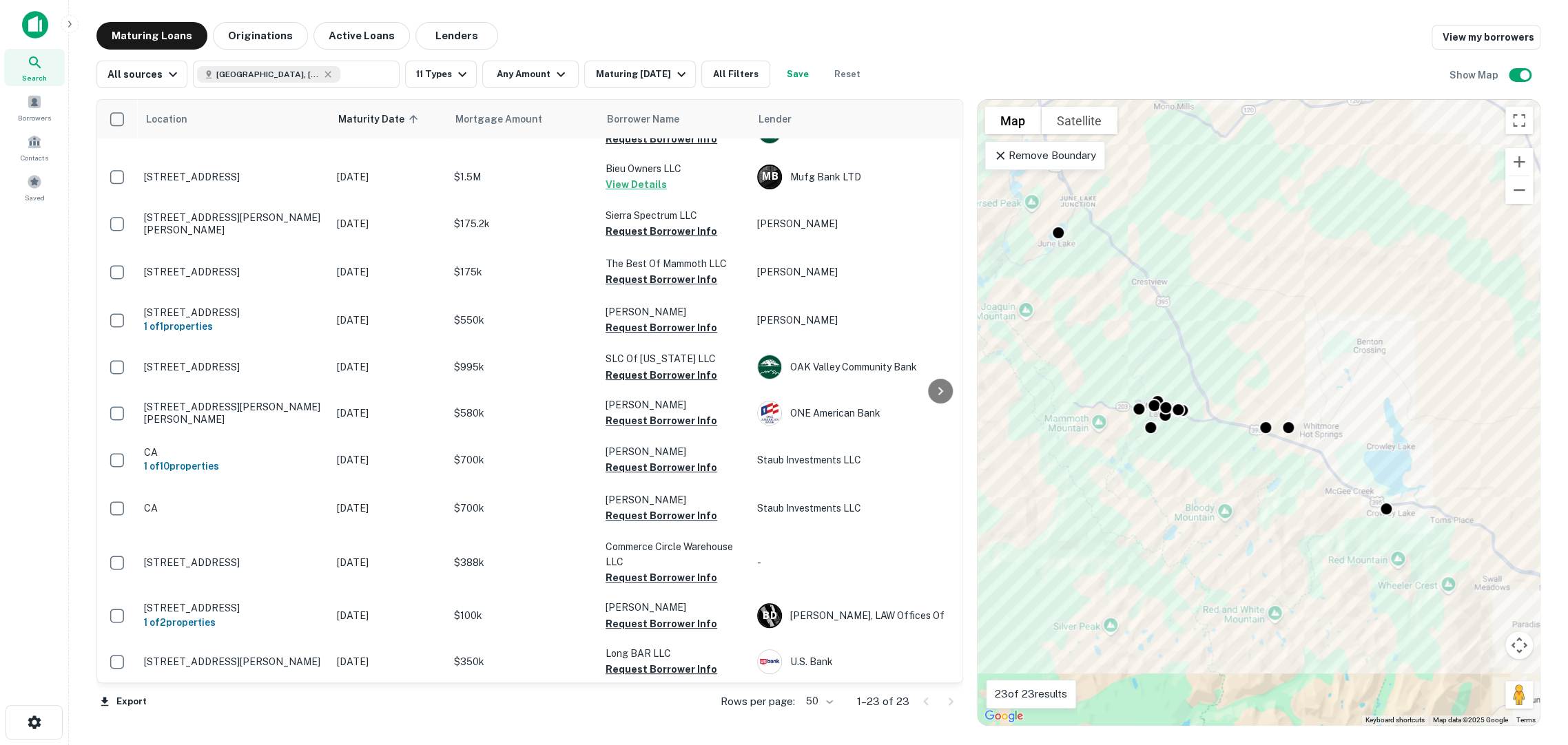
drag, startPoint x: 1445, startPoint y: 547, endPoint x: 1357, endPoint y: 547, distance: 88.0
click at [1357, 547] on div "To activate drag with keyboard, press Alt + Enter. Once in keyboard drag state,…" at bounding box center [1259, 412] width 562 height 626
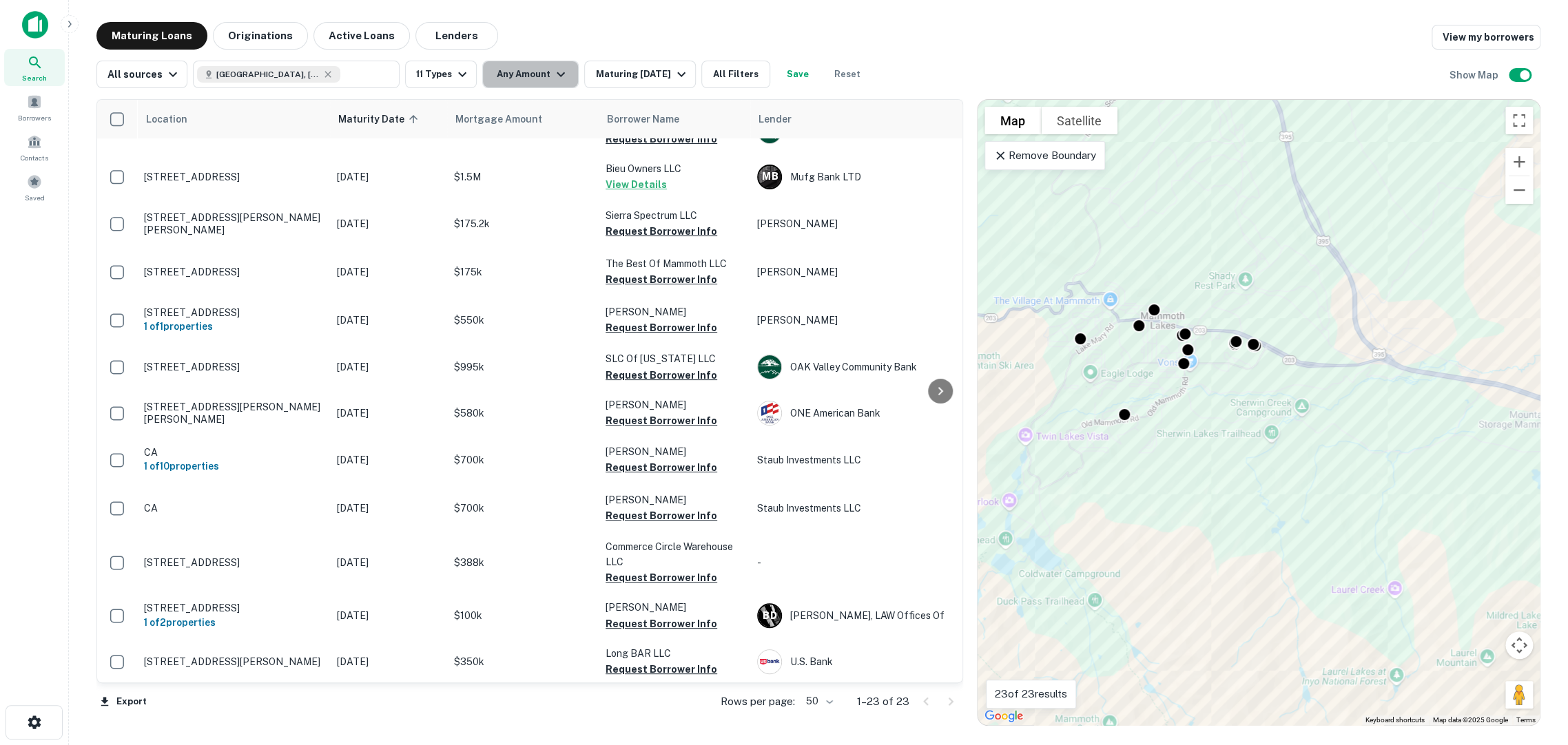
click at [499, 68] on button "Any Amount" at bounding box center [530, 75] width 96 height 27
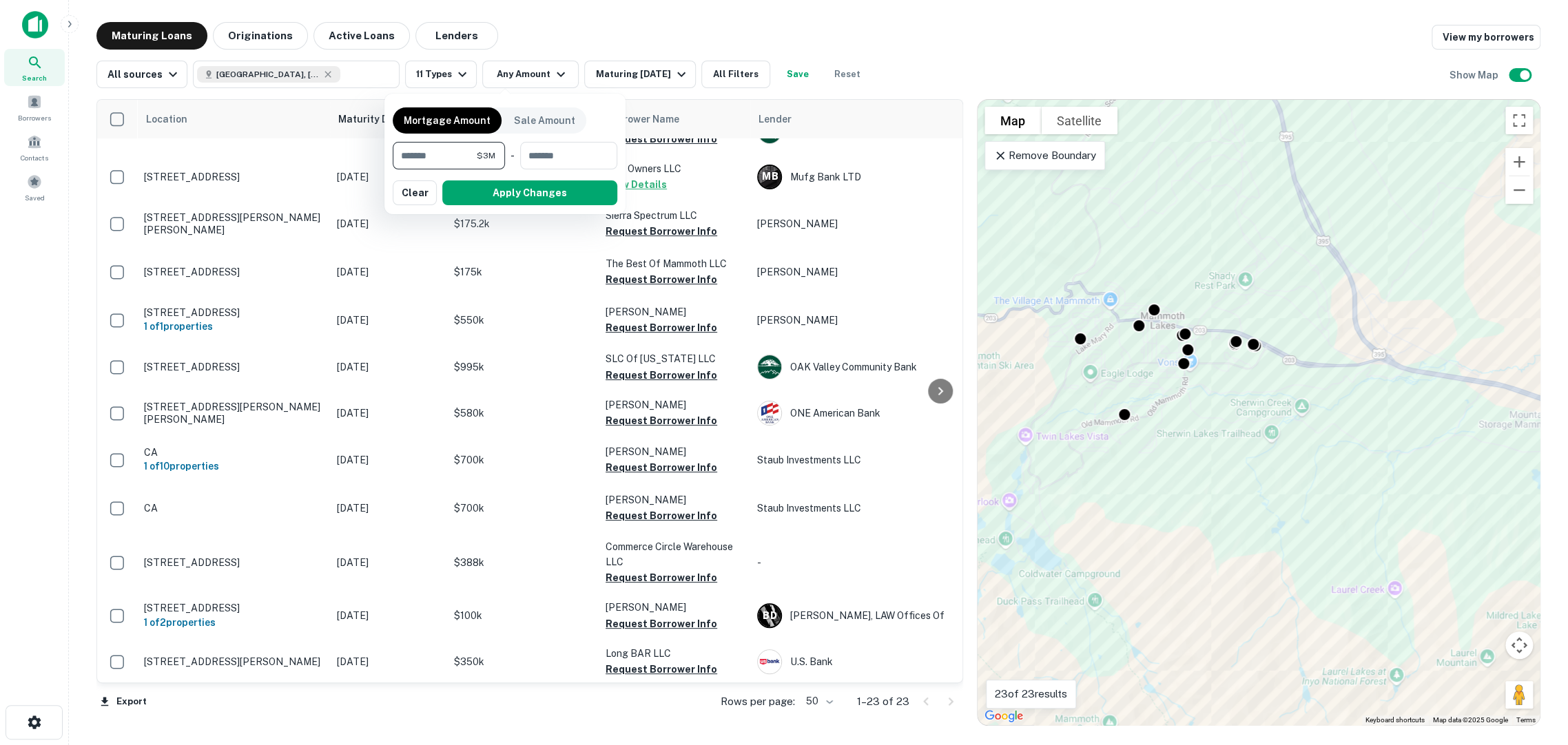
type input "*******"
click at [530, 189] on button "Apply Changes" at bounding box center [530, 192] width 175 height 25
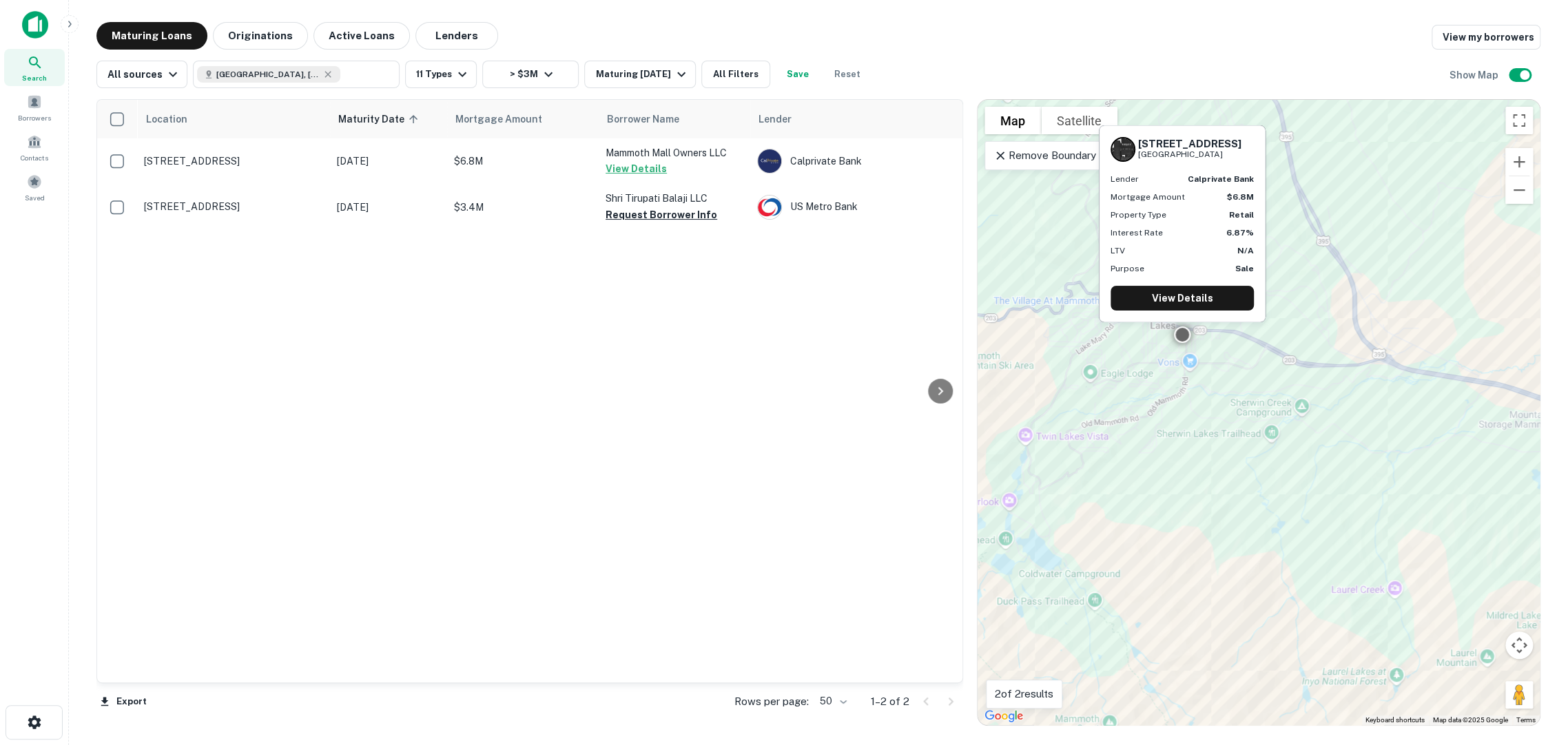
click at [279, 167] on p "[STREET_ADDRESS]" at bounding box center [234, 161] width 179 height 12
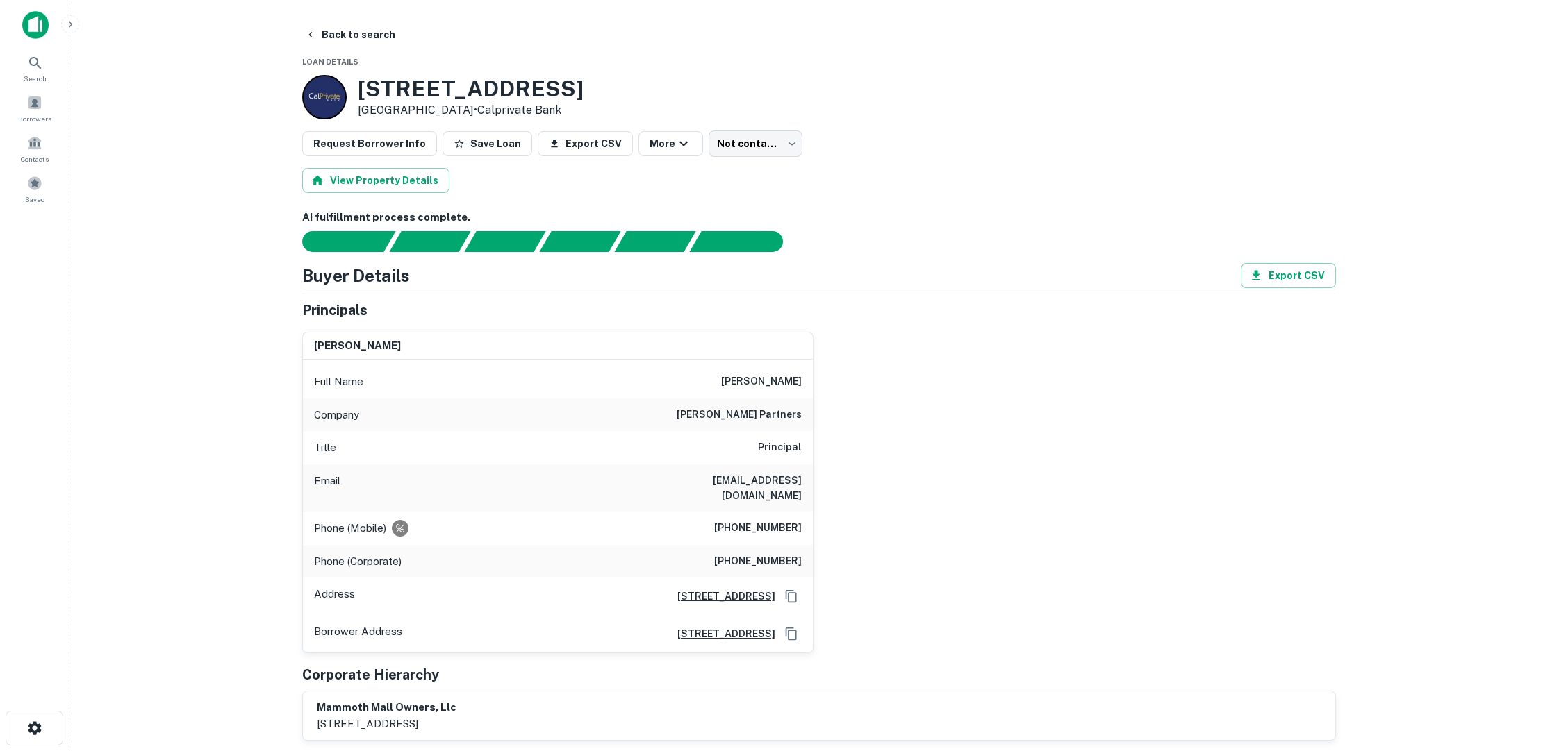
drag, startPoint x: 378, startPoint y: 318, endPoint x: 302, endPoint y: 336, distance: 78.1
click at [303, 336] on div "[PERSON_NAME] Full Name [PERSON_NAME] Company [PERSON_NAME] partners Title Prin…" at bounding box center [557, 493] width 510 height 320
drag, startPoint x: 529, startPoint y: 74, endPoint x: 330, endPoint y: 87, distance: 199.4
click at [330, 87] on div "[STREET_ADDRESS] • Calprivate Bank" at bounding box center [443, 97] width 282 height 44
copy div "[STREET_ADDRESS]"
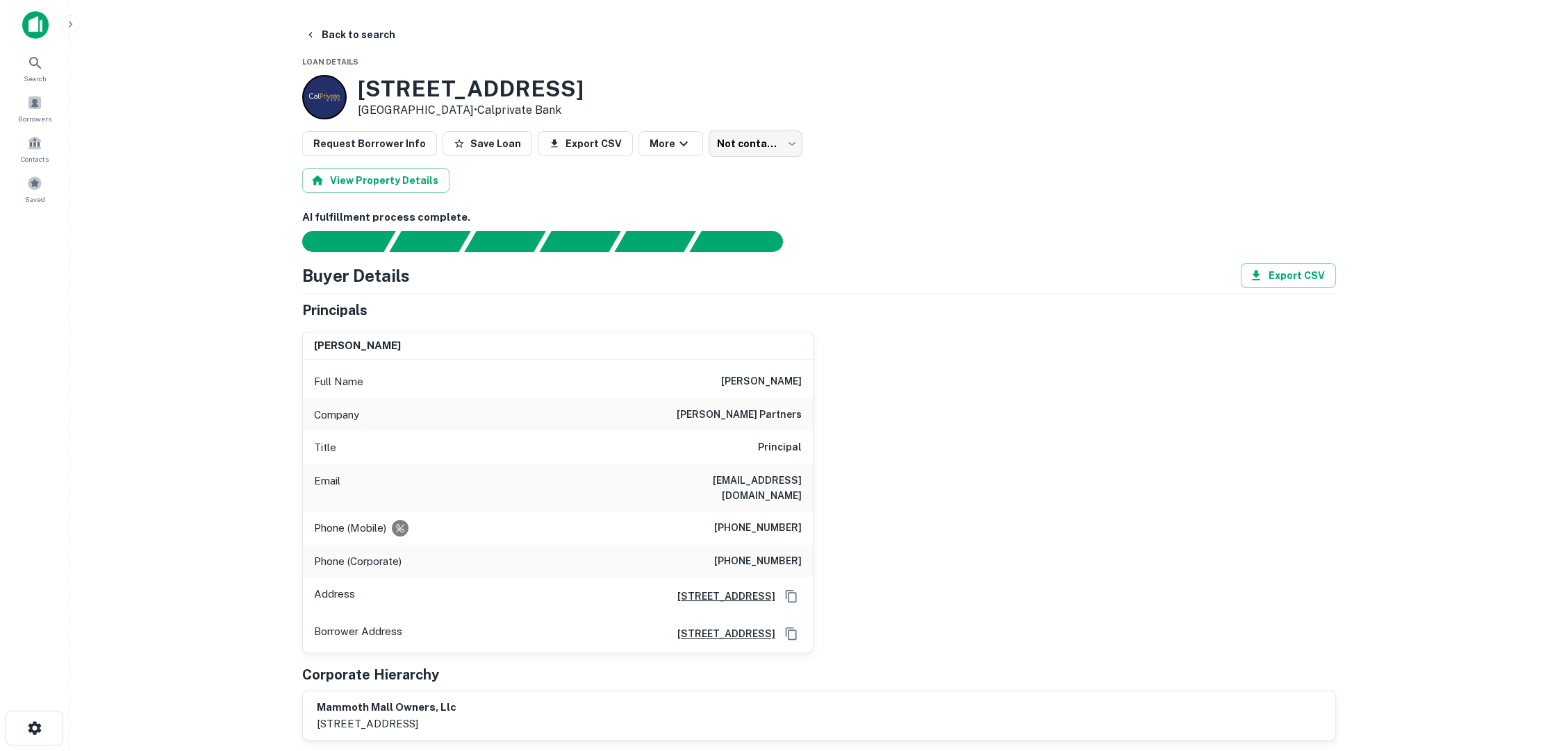
drag, startPoint x: 312, startPoint y: 29, endPoint x: 264, endPoint y: 25, distance: 48.2
click at [264, 25] on main "Back to search Loan Details [STREET_ADDRESS] • Calprivate Bank Request Borrower…" at bounding box center [818, 375] width 1499 height 751
